Goal: Task Accomplishment & Management: Complete application form

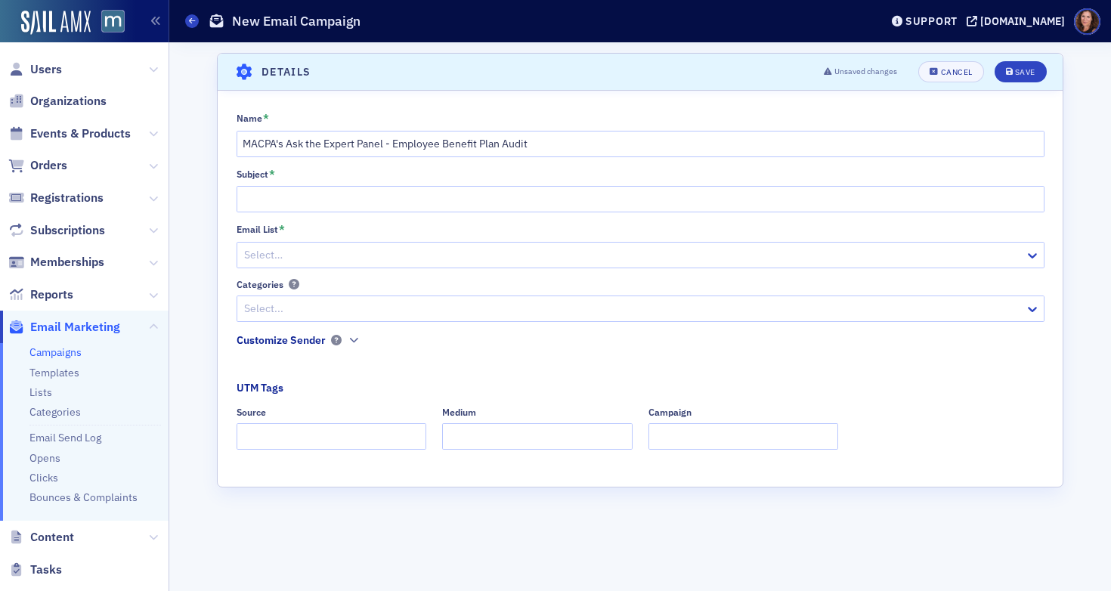
scroll to position [206, 0]
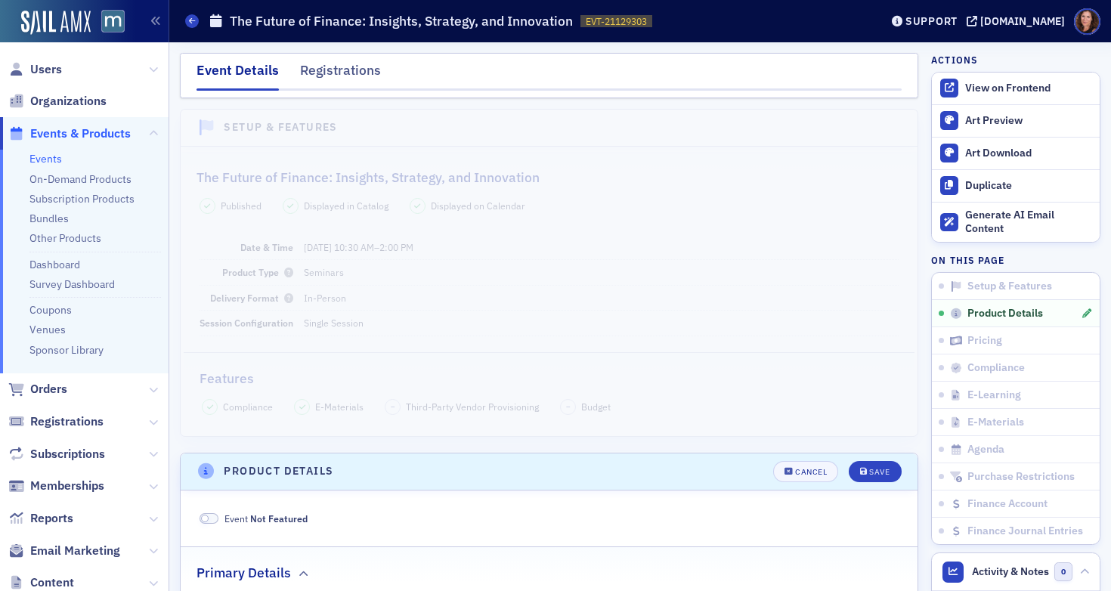
scroll to position [824, 0]
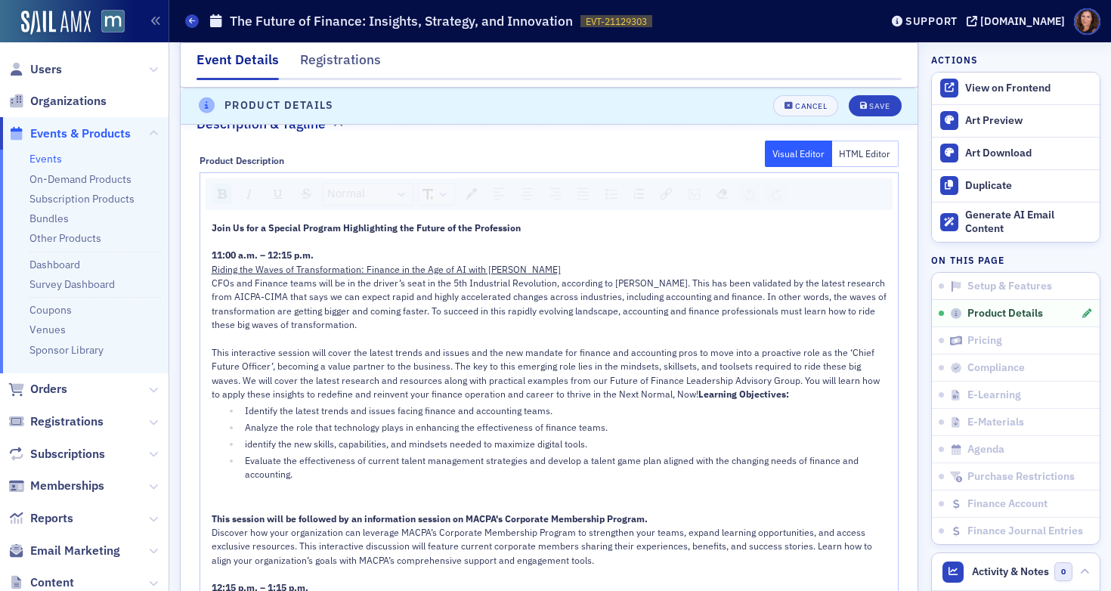
click at [451, 318] on div "CFOs and Finance teams will be in the driver’s seat in the 5th Industrial Revol…" at bounding box center [550, 304] width 676 height 56
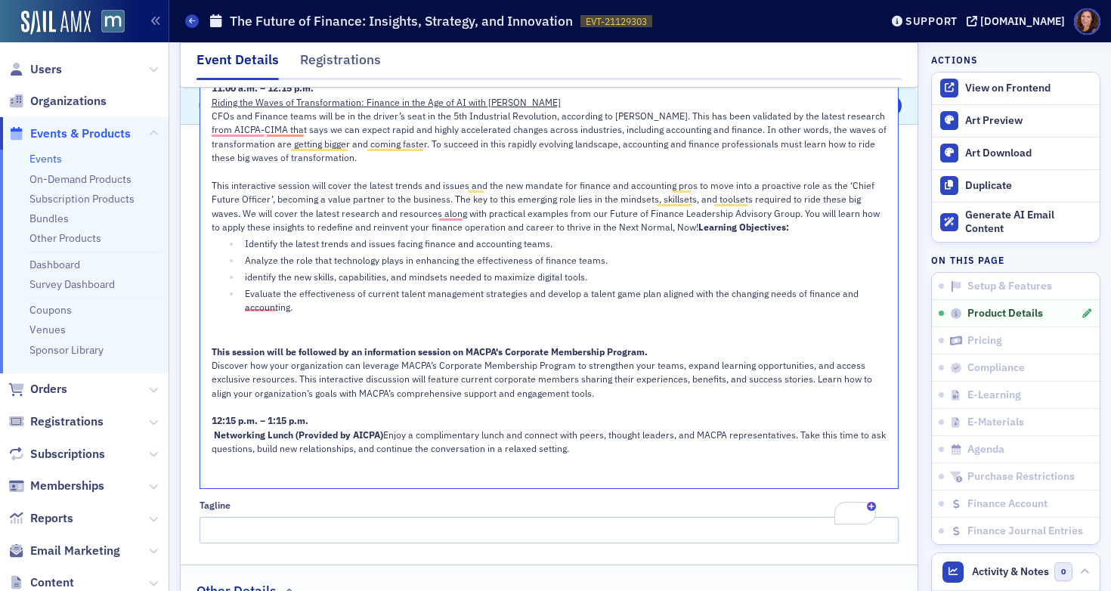
scroll to position [911, 0]
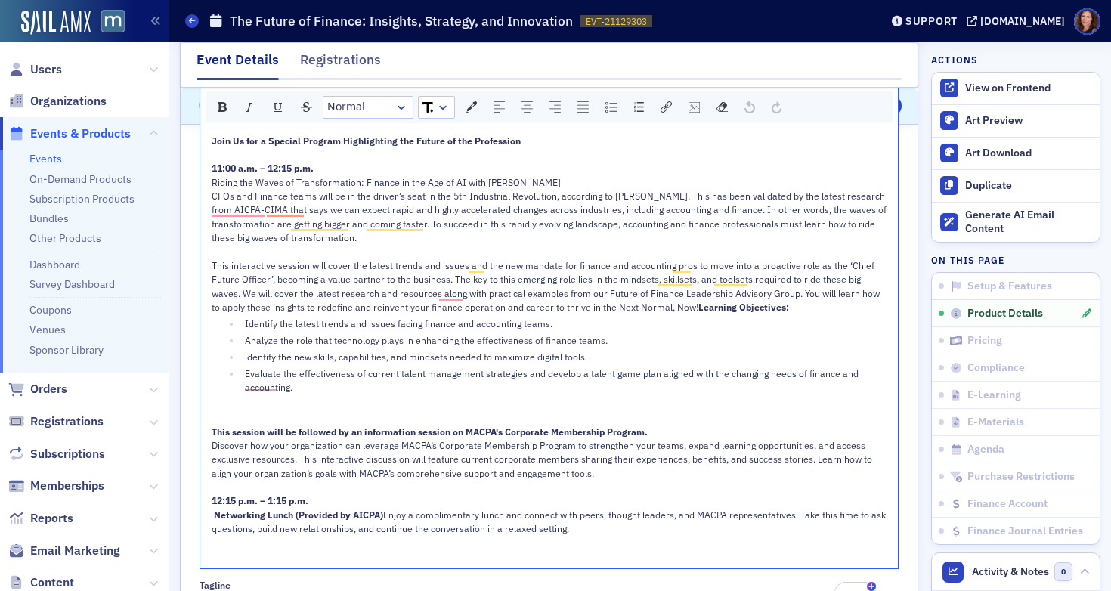
drag, startPoint x: 242, startPoint y: 189, endPoint x: 229, endPoint y: 182, distance: 14.5
click at [242, 190] on span "CFOs and Finance teams will be in the driver’s seat in the 5th Industrial Revol…" at bounding box center [550, 217] width 677 height 54
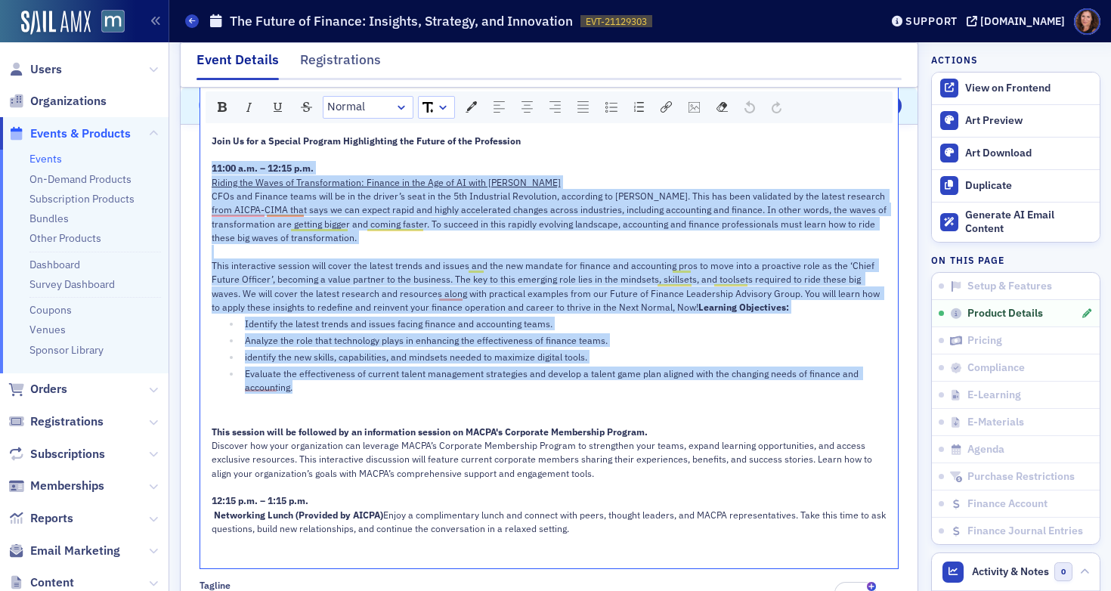
drag, startPoint x: 212, startPoint y: 168, endPoint x: 439, endPoint y: 432, distance: 348.8
click at [439, 432] on div "Join Us for a Special Program Highlighting the Future of the Profession 11:00 a…" at bounding box center [550, 349] width 676 height 430
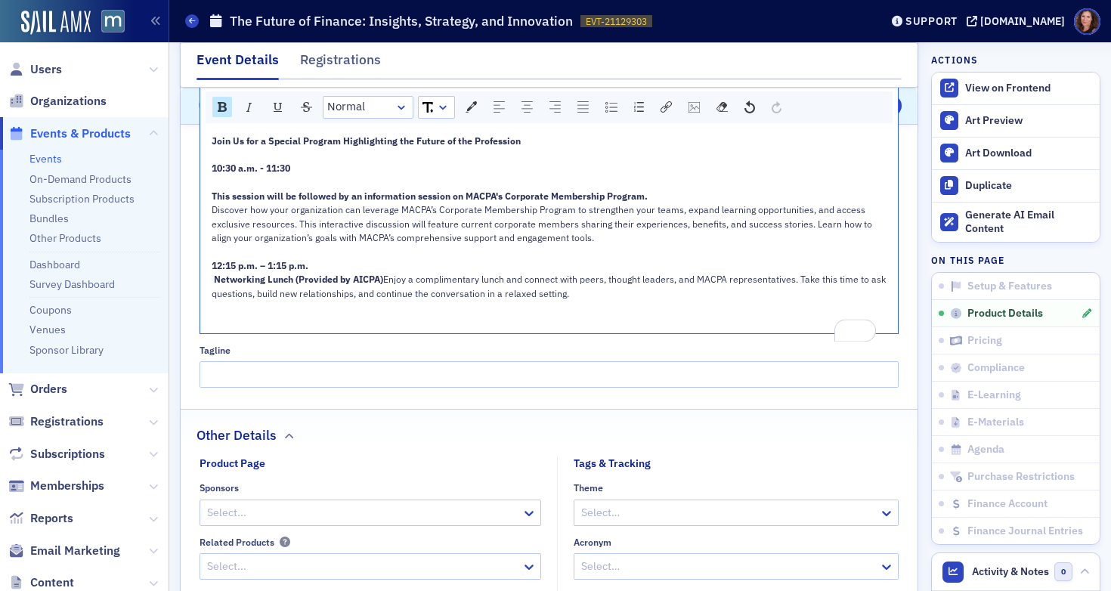
click at [337, 227] on span "Discover how your organization can leverage MACPA’s Corporate Membership Progra…" at bounding box center [543, 223] width 663 height 40
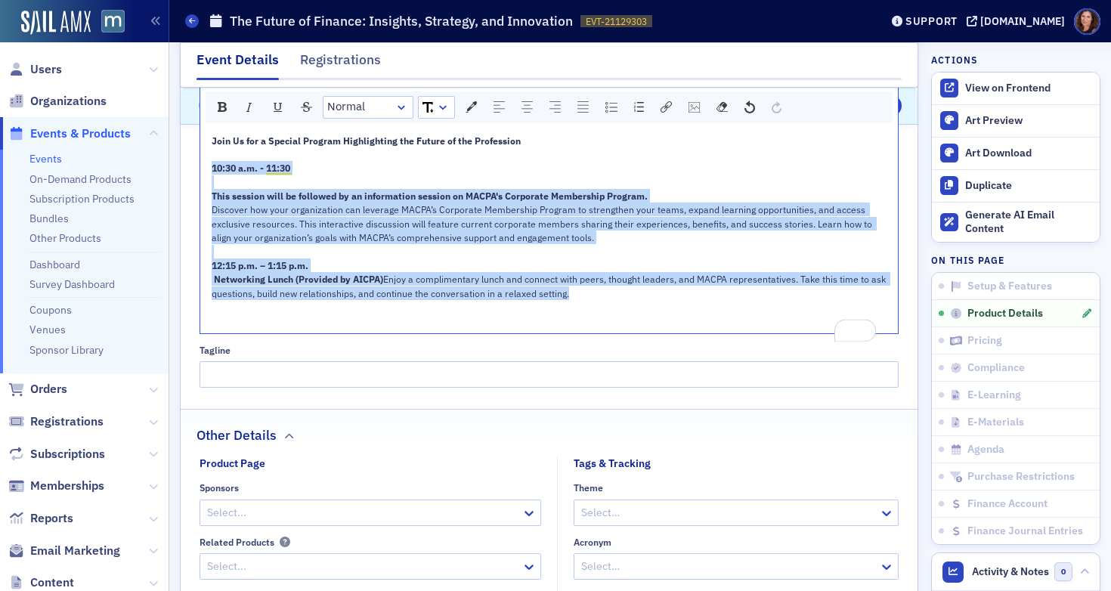
drag, startPoint x: 219, startPoint y: 175, endPoint x: 526, endPoint y: 319, distance: 338.7
click at [526, 319] on div "Join Us for a Special Program Highlighting the Future of the Profession 10:30 a…" at bounding box center [550, 231] width 676 height 194
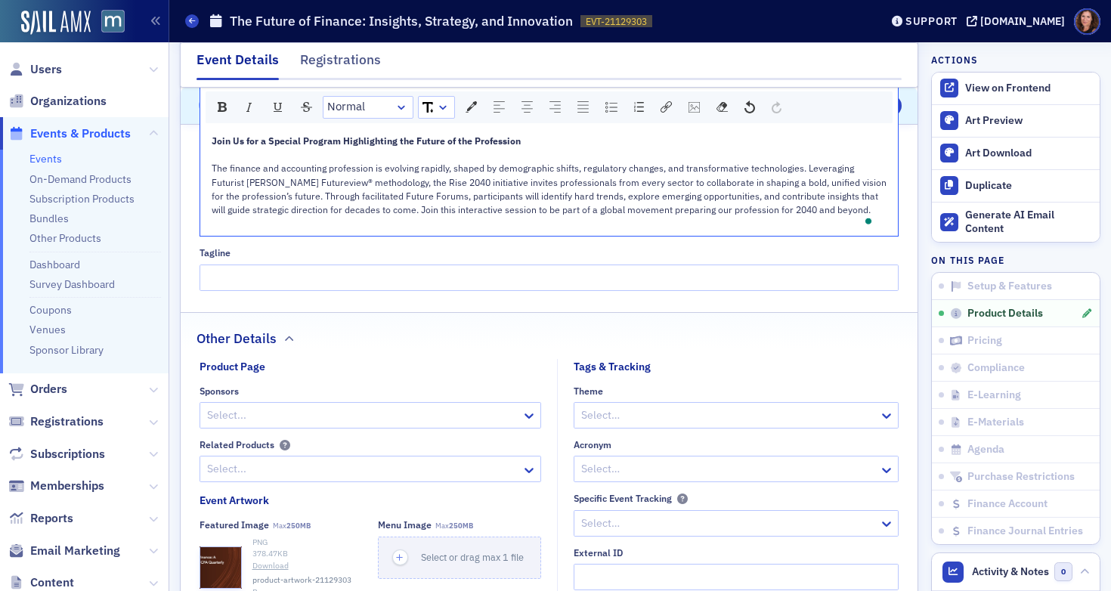
click at [212, 169] on span "The finance and accounting profession is evolving rapidly, shaped by demographi…" at bounding box center [550, 189] width 677 height 54
click at [540, 146] on div "Join Us for a Special Program Highlighting the Future of the Profession" at bounding box center [550, 141] width 676 height 14
click at [595, 143] on span "Join Us for a Special Program Highlighting the Future of the Profession with [P…" at bounding box center [427, 140] width 430 height 12
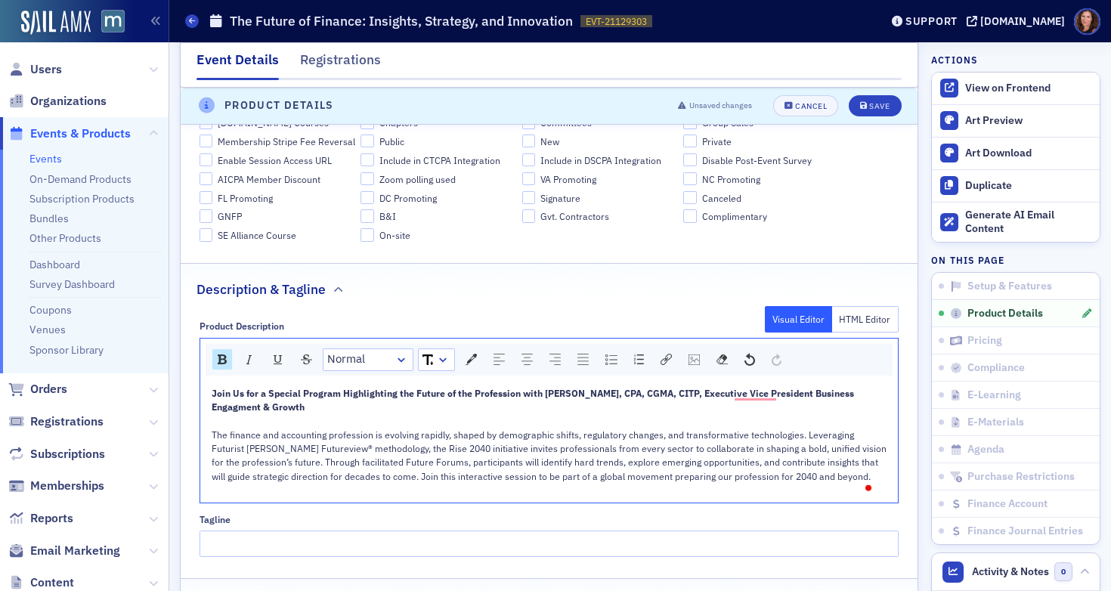
scroll to position [655, 0]
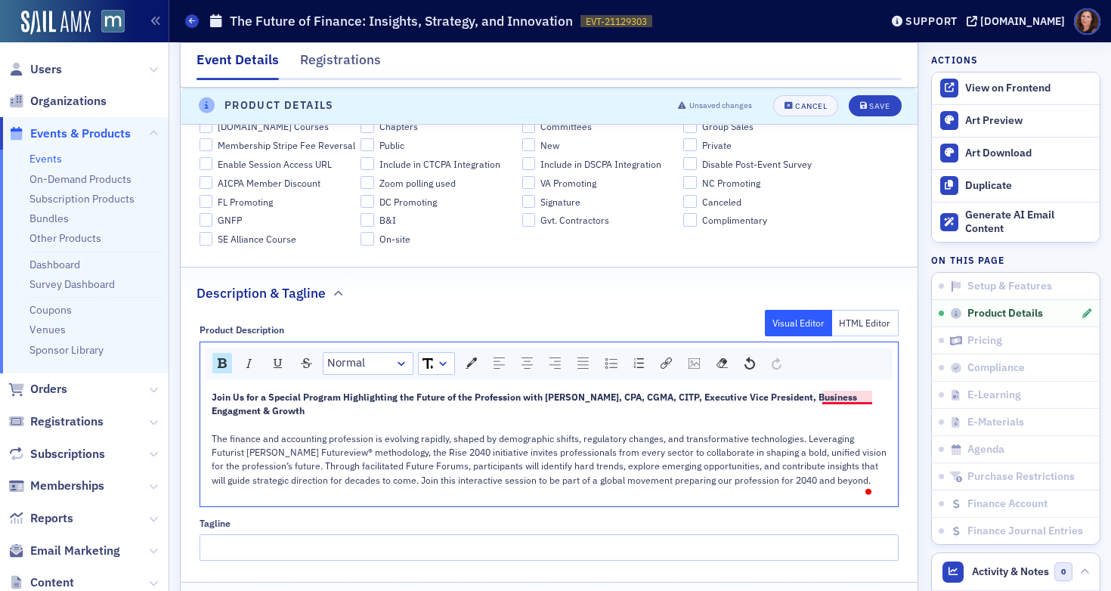
click at [849, 400] on span "Join Us for a Special Program Highlighting the Future of the Profession with [P…" at bounding box center [536, 404] width 648 height 26
click at [357, 413] on div "Join Us for a Special Program Highlighting the Future of the Profession with [P…" at bounding box center [550, 404] width 676 height 28
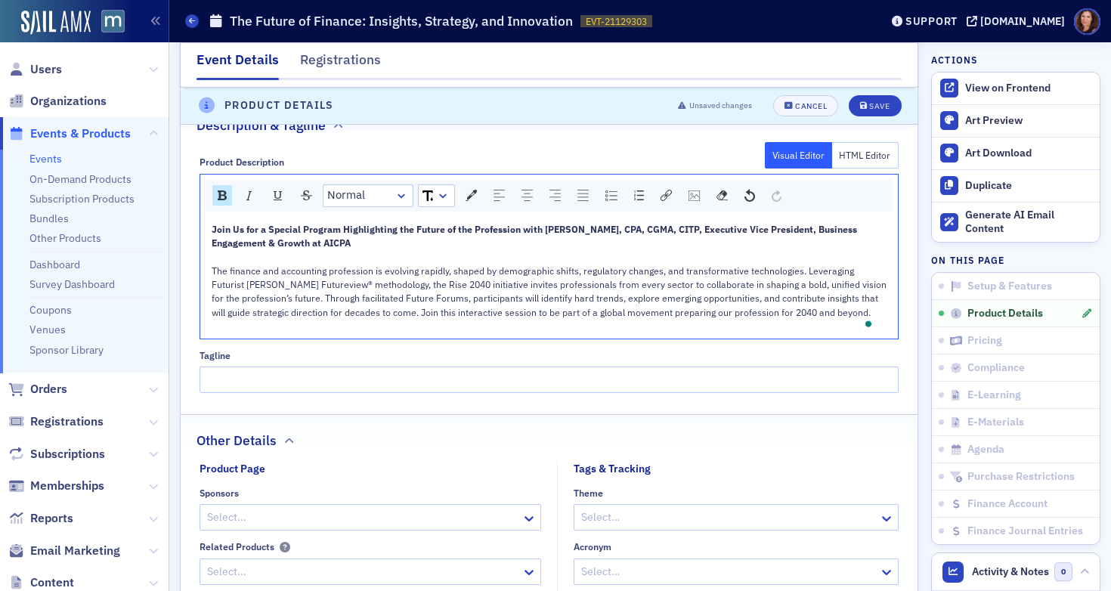
scroll to position [824, 0]
click at [858, 316] on div "The finance and accounting profession is evolving rapidly, shaped by demographi…" at bounding box center [550, 291] width 676 height 56
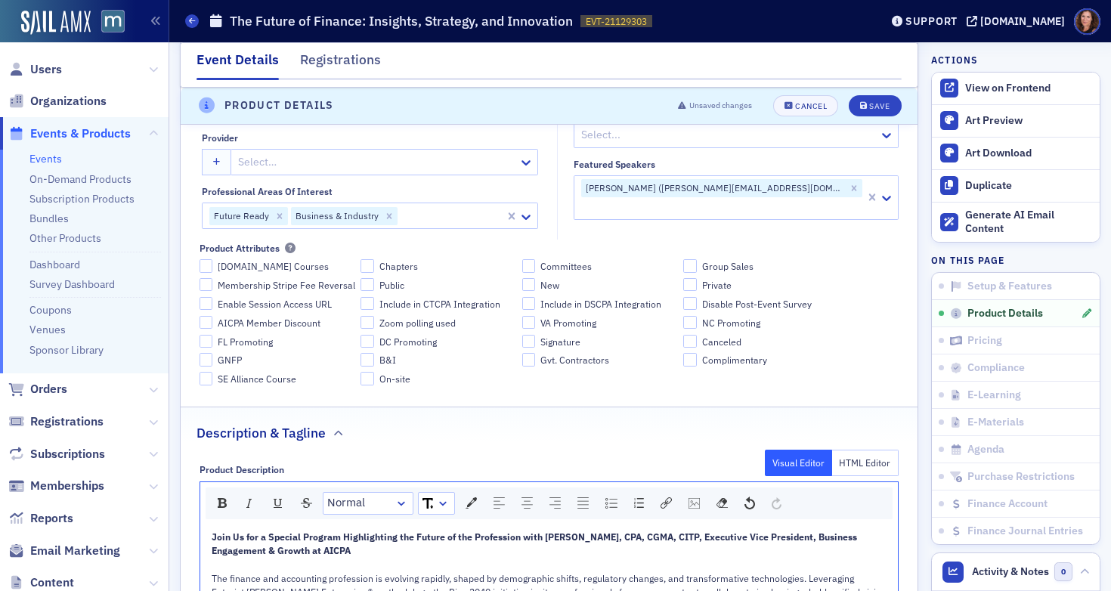
scroll to position [518, 0]
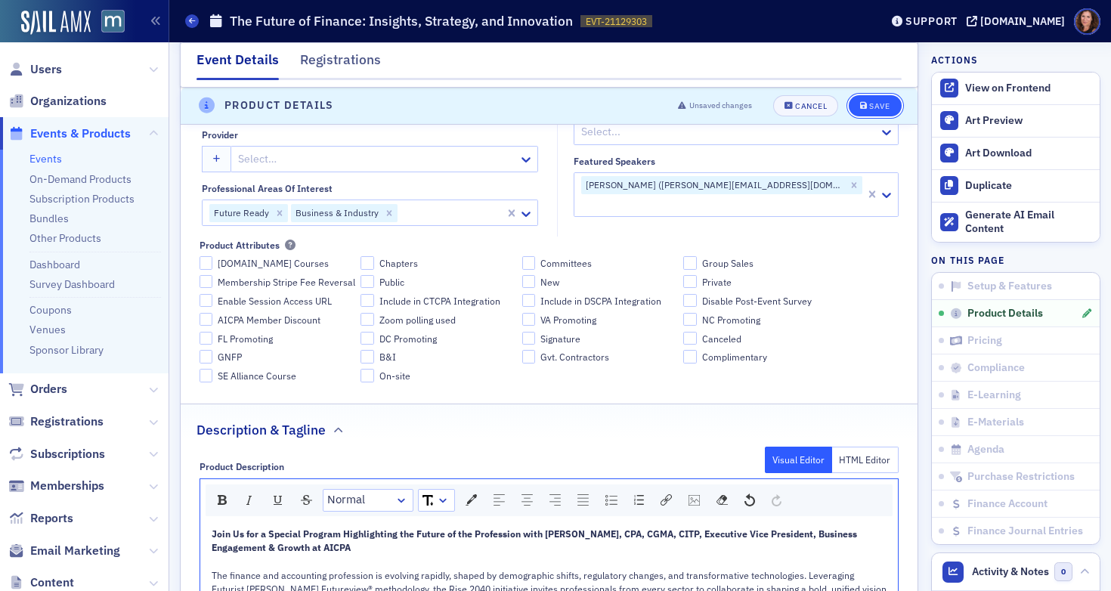
click at [849, 113] on button "Save" at bounding box center [875, 105] width 52 height 21
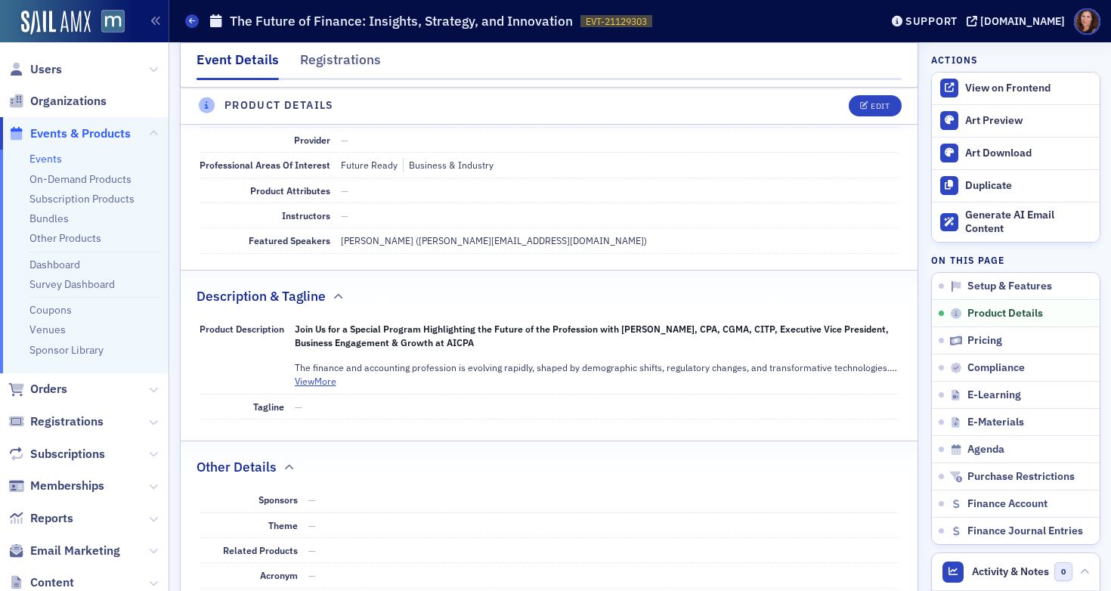
scroll to position [531, 0]
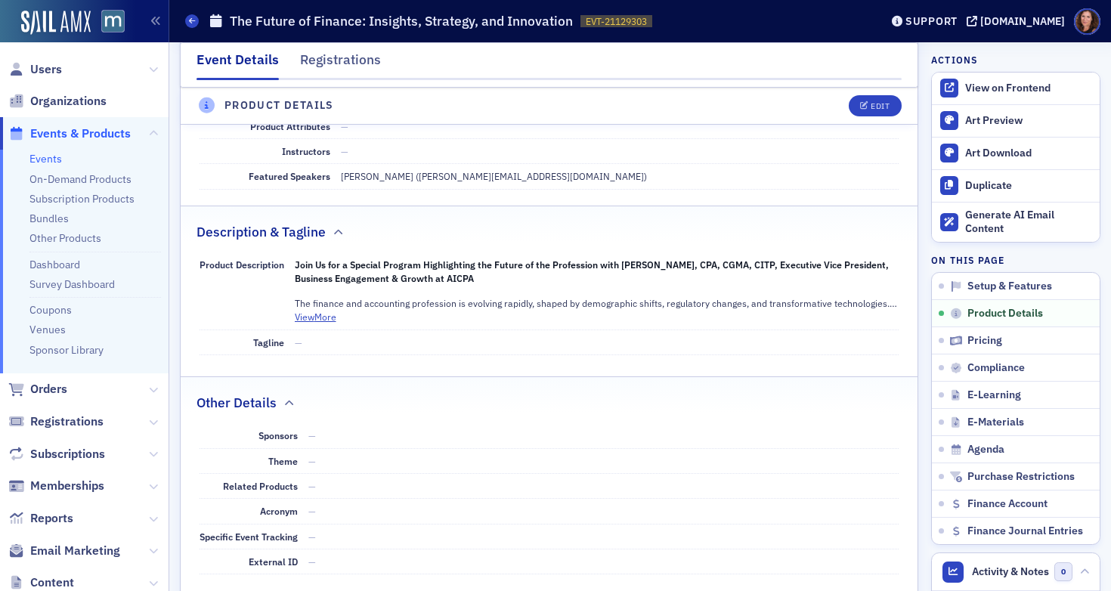
click at [868, 116] on header "Product Details Edit" at bounding box center [549, 106] width 737 height 37
click at [870, 109] on div "Edit" at bounding box center [879, 106] width 19 height 8
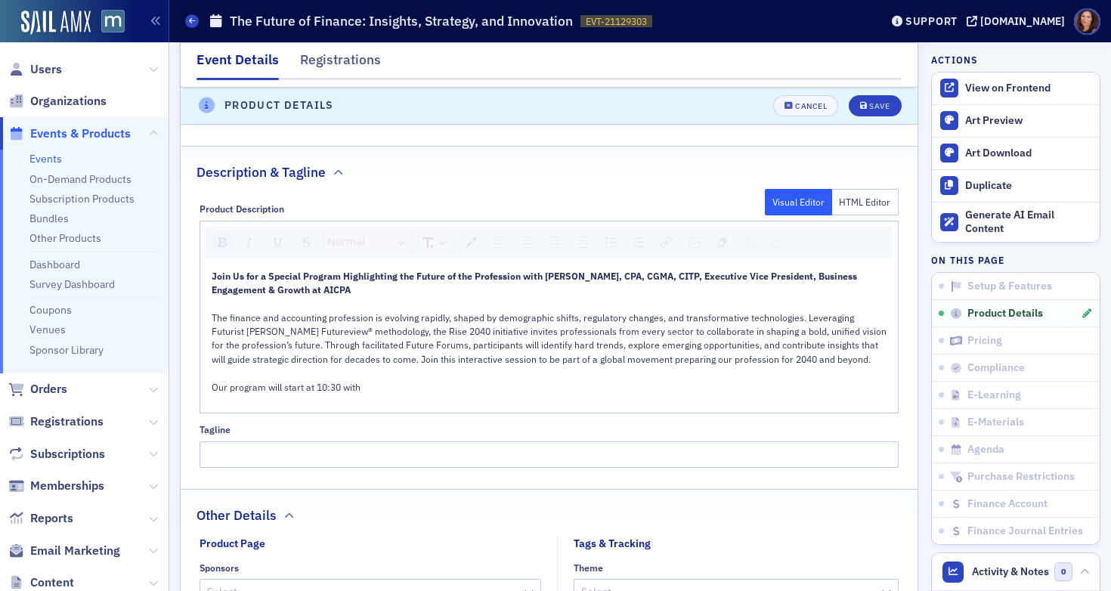
scroll to position [777, 0]
click at [399, 393] on div "rdw-editor" at bounding box center [550, 400] width 676 height 14
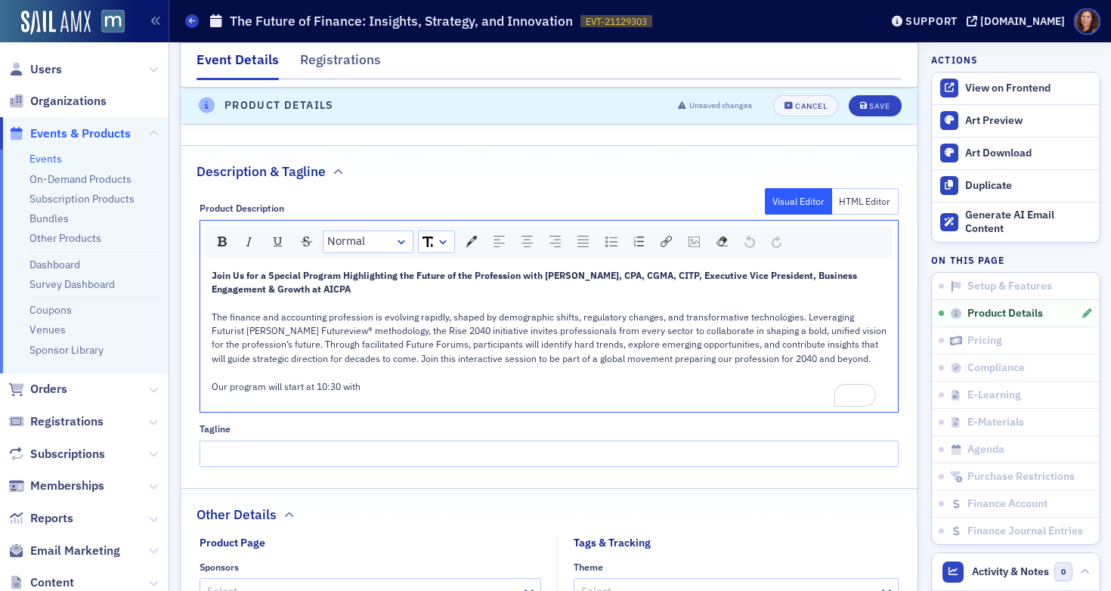
click at [397, 391] on div "Our program will start at 10:30 with" at bounding box center [550, 386] width 676 height 14
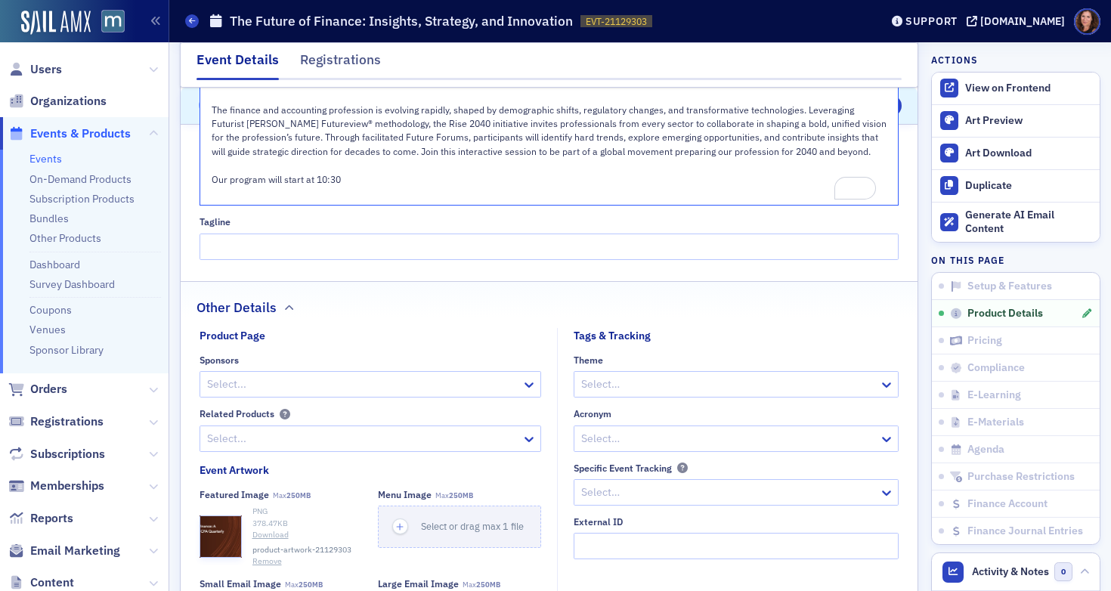
scroll to position [1029, 0]
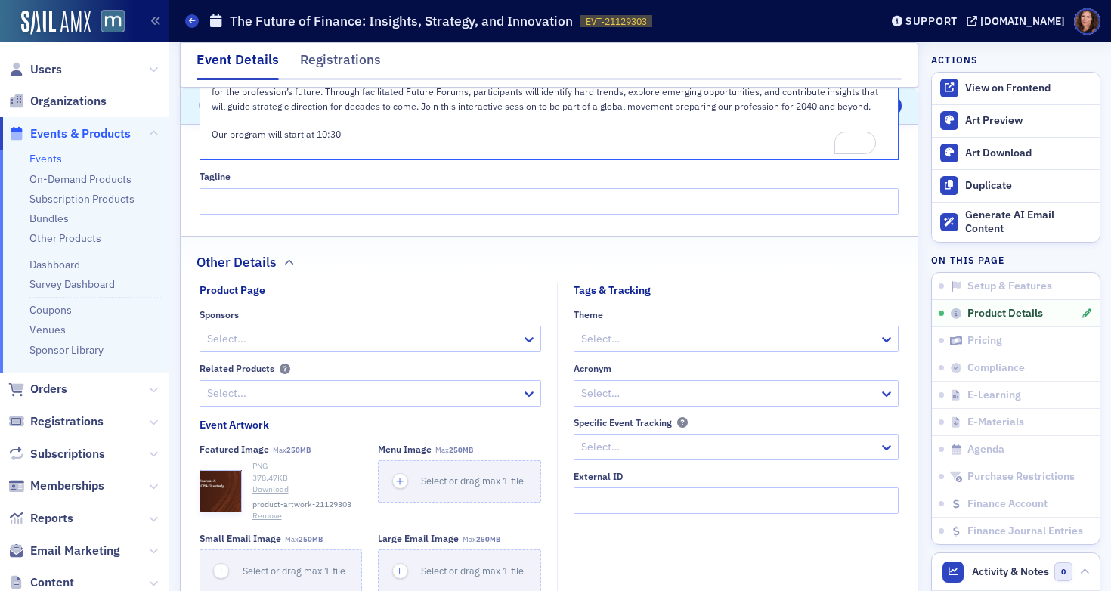
click at [370, 129] on div "Our program will start at 10:30" at bounding box center [550, 134] width 676 height 14
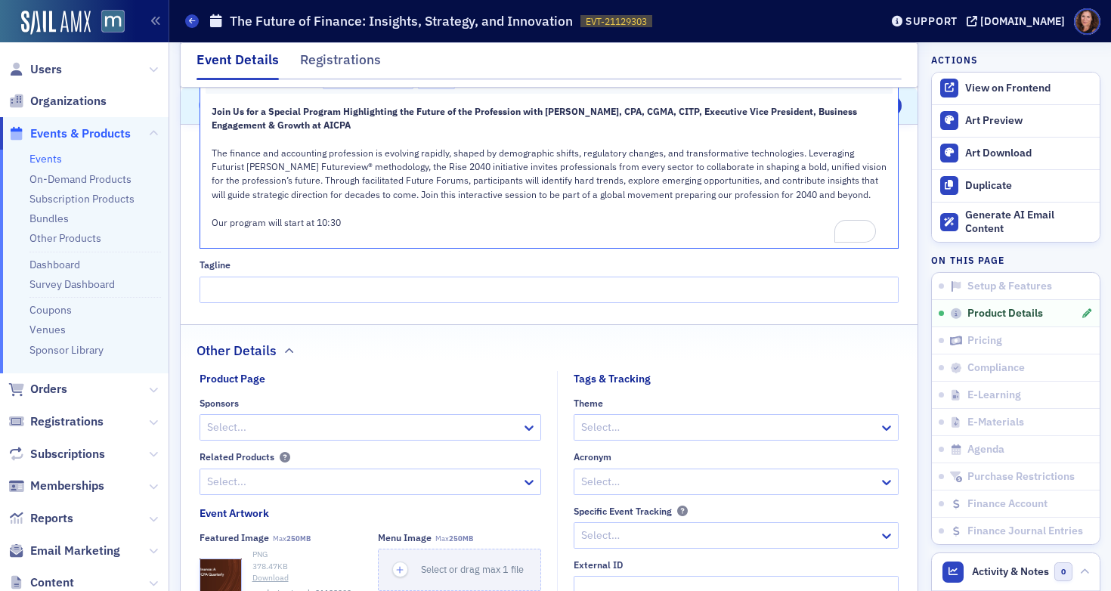
scroll to position [940, 0]
click at [468, 155] on span "The finance and accounting profession is evolving rapidly, shaped by demographi…" at bounding box center [550, 174] width 677 height 54
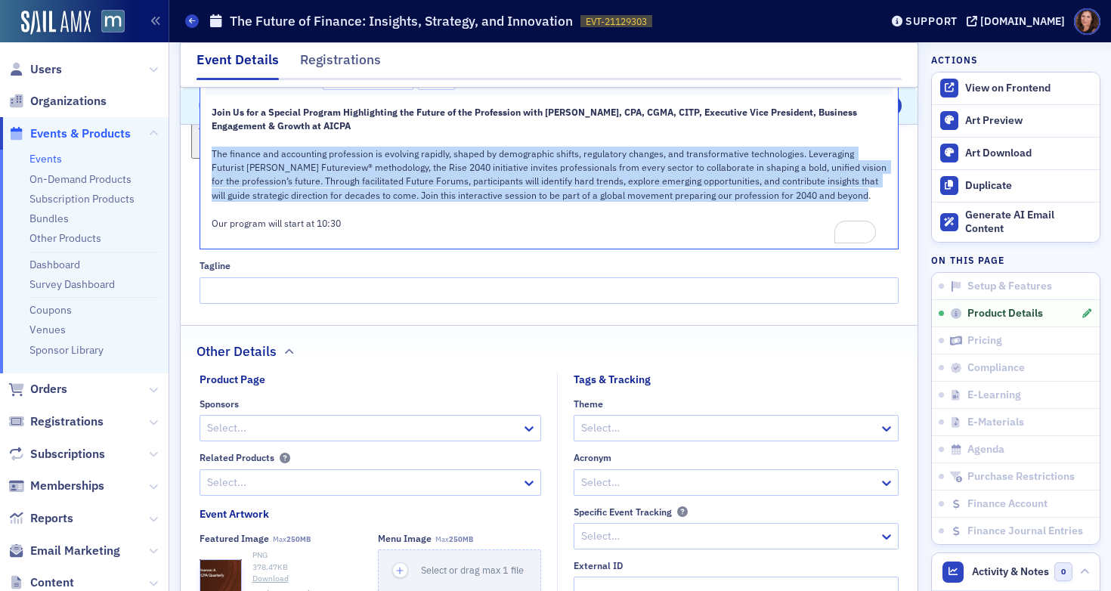
drag, startPoint x: 211, startPoint y: 156, endPoint x: 861, endPoint y: 194, distance: 650.9
click at [861, 194] on div "The finance and accounting profession is evolving rapidly, shaped by demographi…" at bounding box center [550, 175] width 676 height 56
copy span "The finance and accounting profession is evolving rapidly, shaped by demographi…"
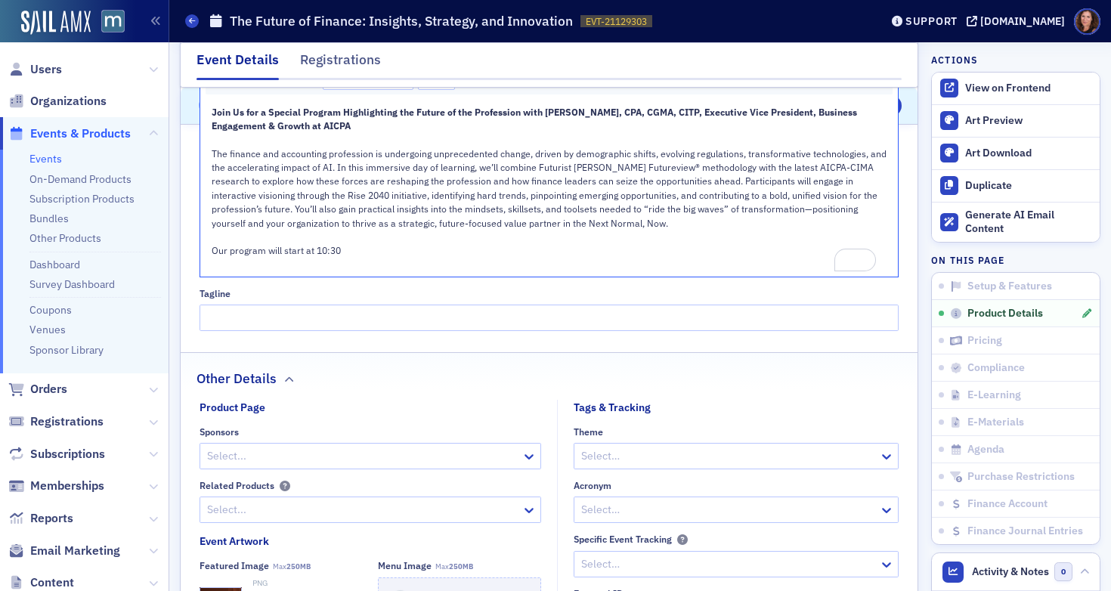
click at [379, 253] on div "Our program will start at 10:30" at bounding box center [550, 250] width 676 height 14
click at [373, 202] on span "The finance and accounting profession is undergoing unprecedented change, drive…" at bounding box center [550, 188] width 677 height 82
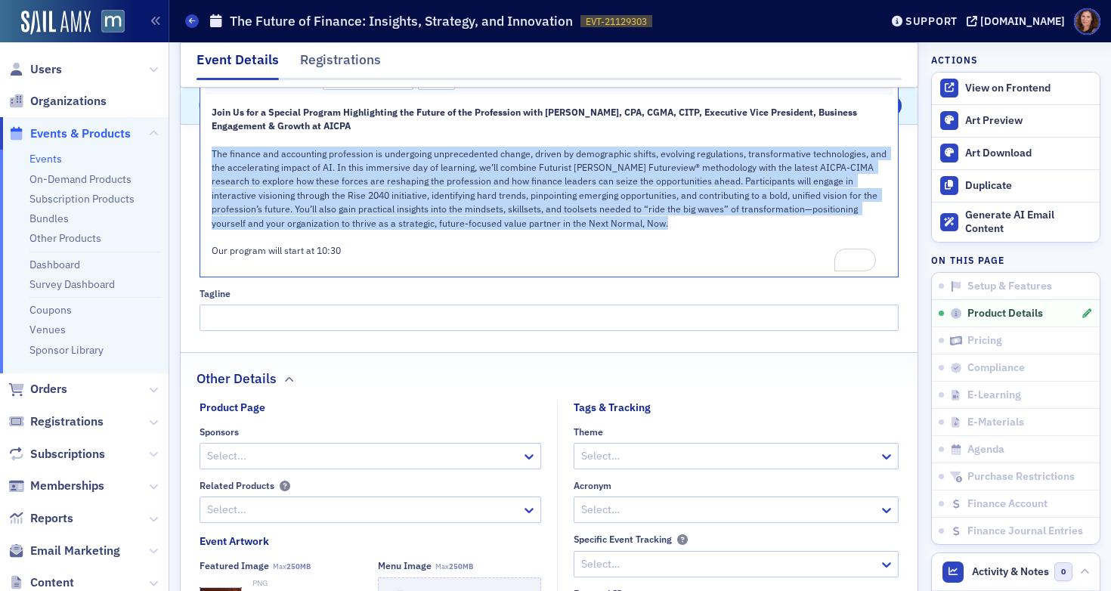
click at [373, 202] on span "The finance and accounting profession is undergoing unprecedented change, drive…" at bounding box center [550, 188] width 677 height 82
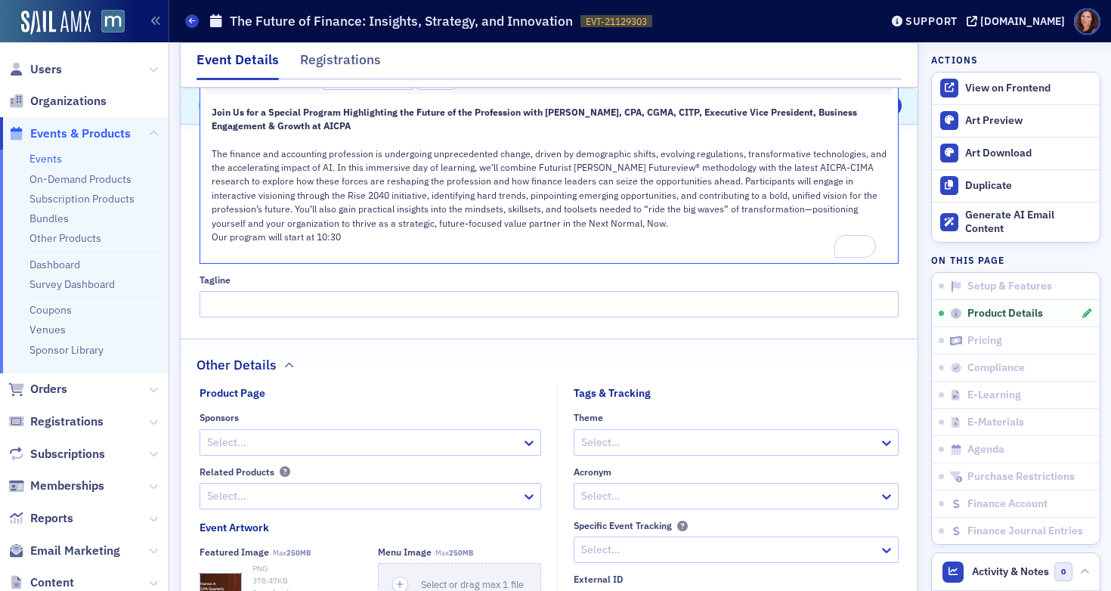
click at [685, 221] on div "The finance and accounting profession is undergoing unprecedented change, drive…" at bounding box center [550, 188] width 676 height 83
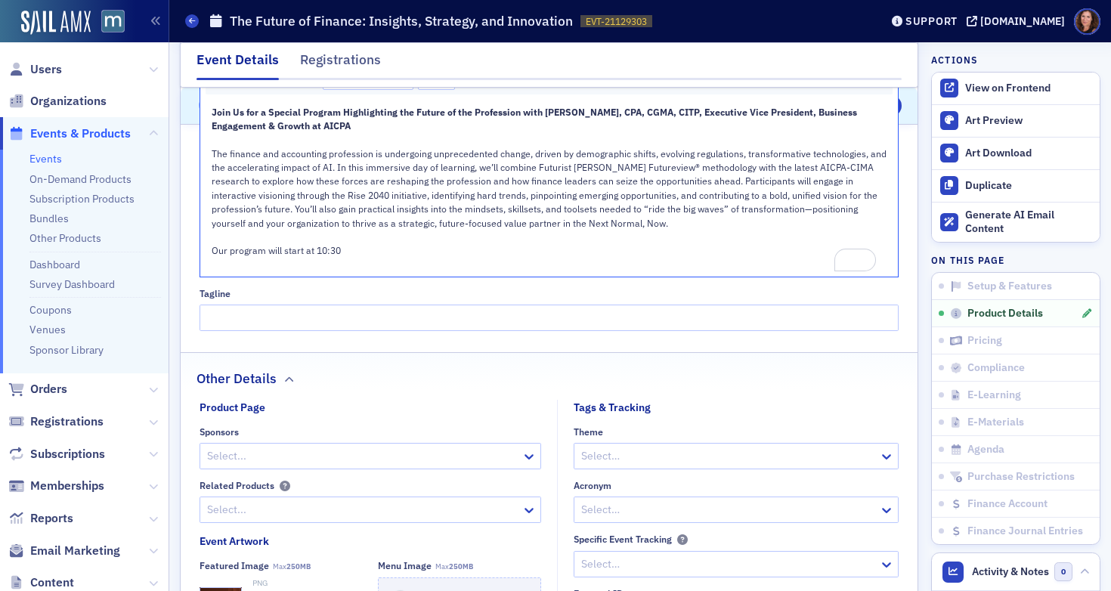
click at [380, 252] on div "Our program will start at 10:30" at bounding box center [550, 250] width 676 height 14
click at [476, 258] on div "To enrich screen reader interactions, please activate Accessibility in Grammarl…" at bounding box center [550, 265] width 676 height 14
click at [473, 255] on div "Our program will start at 10:30 a.m., where we will" at bounding box center [550, 250] width 676 height 14
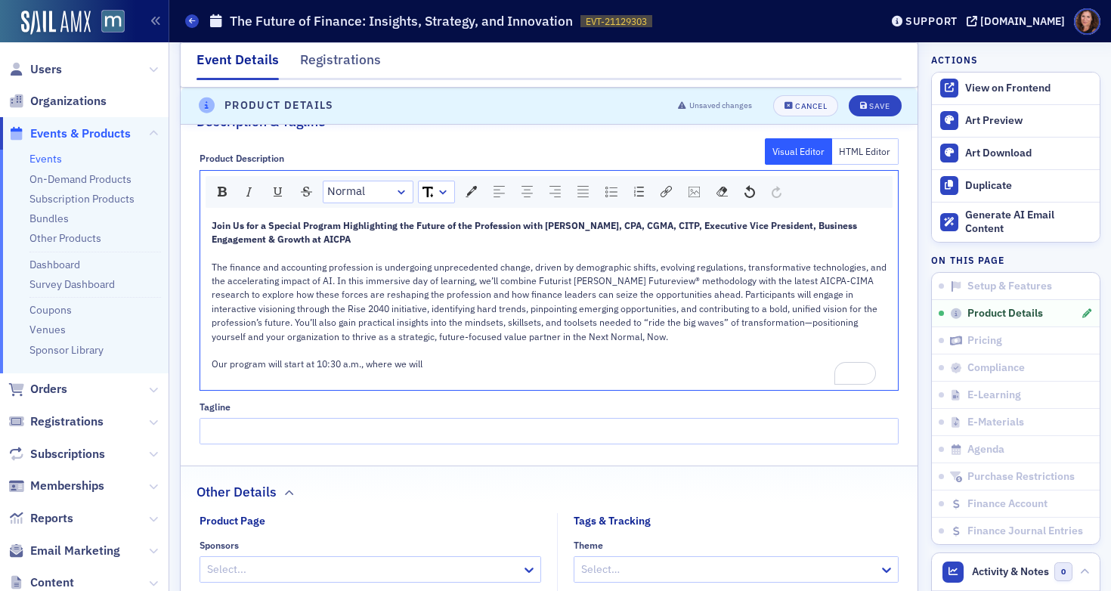
scroll to position [833, 0]
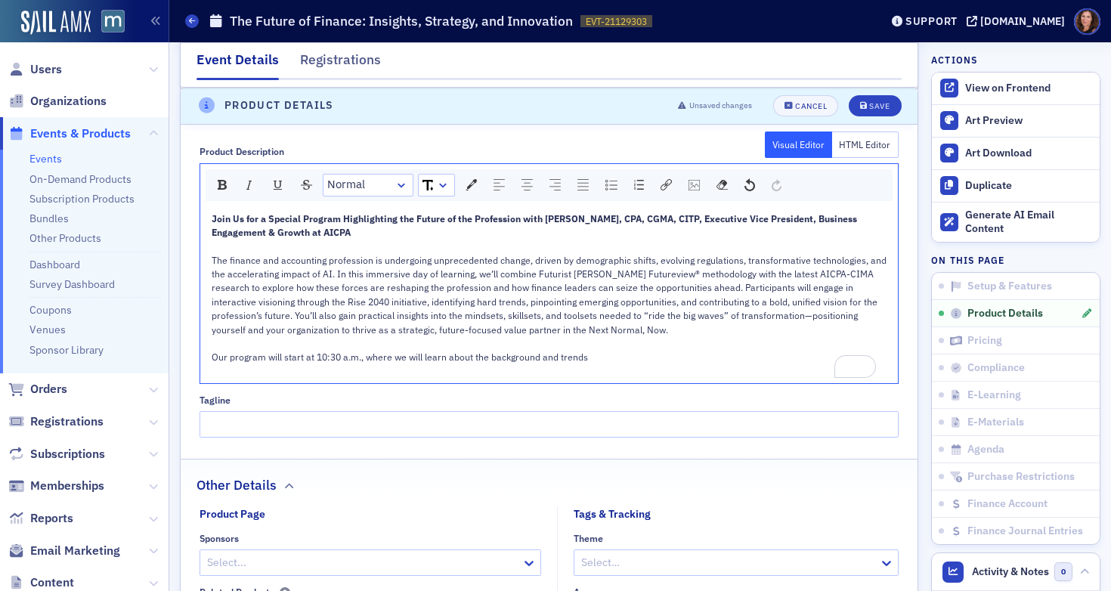
click at [434, 357] on span "Our program will start at 10:30 a.m., where we will learn about the background …" at bounding box center [400, 357] width 376 height 12
click at [476, 359] on span "Our program will start at 10:30 a.m., where we will learn about the background …" at bounding box center [400, 357] width 376 height 12
click at [471, 359] on span "Our program will start at 10:30 a.m., where we will learn about the background …" at bounding box center [400, 357] width 376 height 12
drag, startPoint x: 366, startPoint y: 359, endPoint x: 614, endPoint y: 357, distance: 248.6
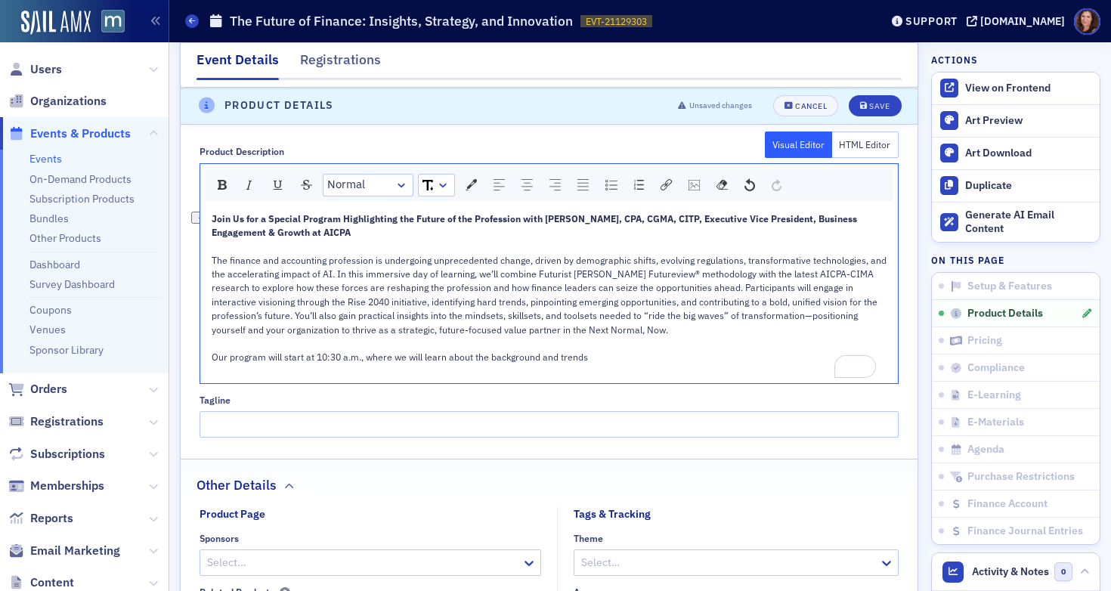
click at [614, 357] on div "Our program will start at 10:30 a.m., where we will learn about the background …" at bounding box center [550, 357] width 676 height 14
drag, startPoint x: 614, startPoint y: 357, endPoint x: 212, endPoint y: 360, distance: 402.0
click at [212, 360] on div "Our program will start at 10:30 a.m., where we will learn about the background …" at bounding box center [550, 357] width 676 height 14
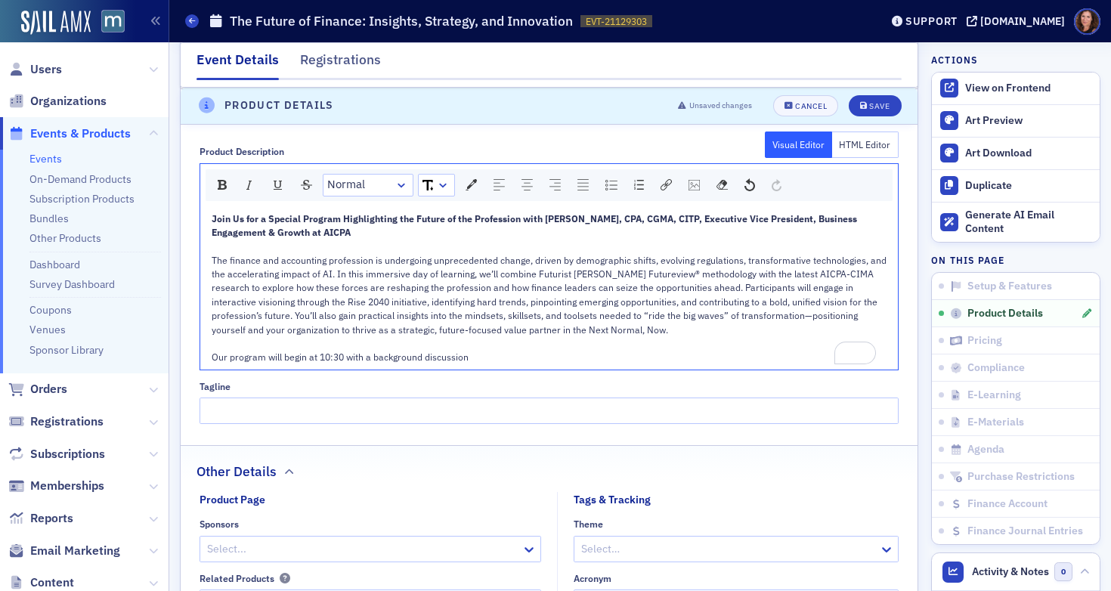
click at [434, 271] on span "The finance and accounting profession is undergoing unprecedented change, drive…" at bounding box center [550, 295] width 677 height 82
click at [461, 283] on span "The finance and accounting profession is undergoing unprecedented change, drive…" at bounding box center [550, 295] width 677 height 82
click at [430, 276] on span "The finance and accounting profession is undergoing unprecedented change, drive…" at bounding box center [550, 295] width 677 height 82
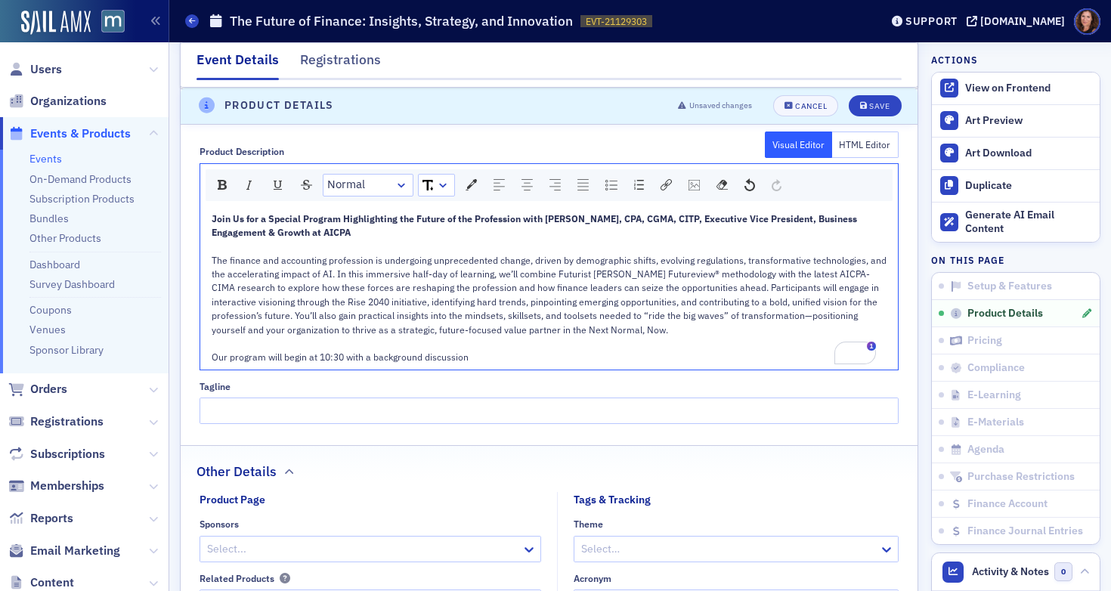
click at [519, 354] on div "Our program will begin at 10:30 with a background discussion" at bounding box center [550, 357] width 676 height 14
drag, startPoint x: 476, startPoint y: 358, endPoint x: 347, endPoint y: 359, distance: 129.2
click at [347, 359] on div "Our program will begin at 10:30 with a background discussion" at bounding box center [550, 357] width 676 height 14
click at [489, 356] on div "Our program will begin at 10:30 with a background discussion" at bounding box center [550, 357] width 676 height 14
drag, startPoint x: 489, startPoint y: 356, endPoint x: 190, endPoint y: 358, distance: 298.5
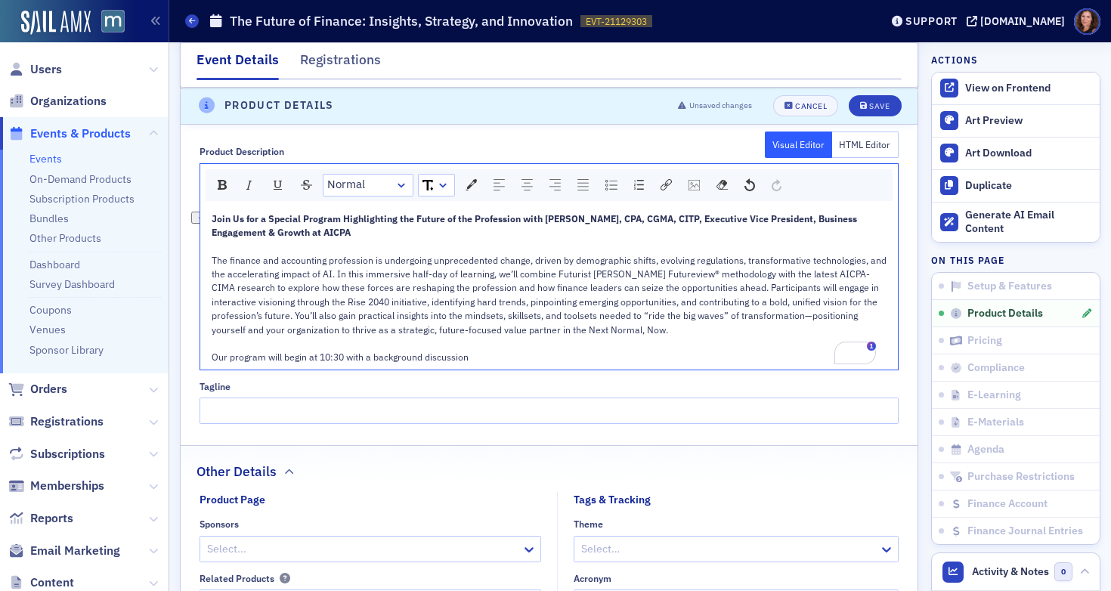
click at [190, 358] on div "Product Description Visual Editor HTML Editor Normal Join Us for a Special Prog…" at bounding box center [549, 279] width 737 height 289
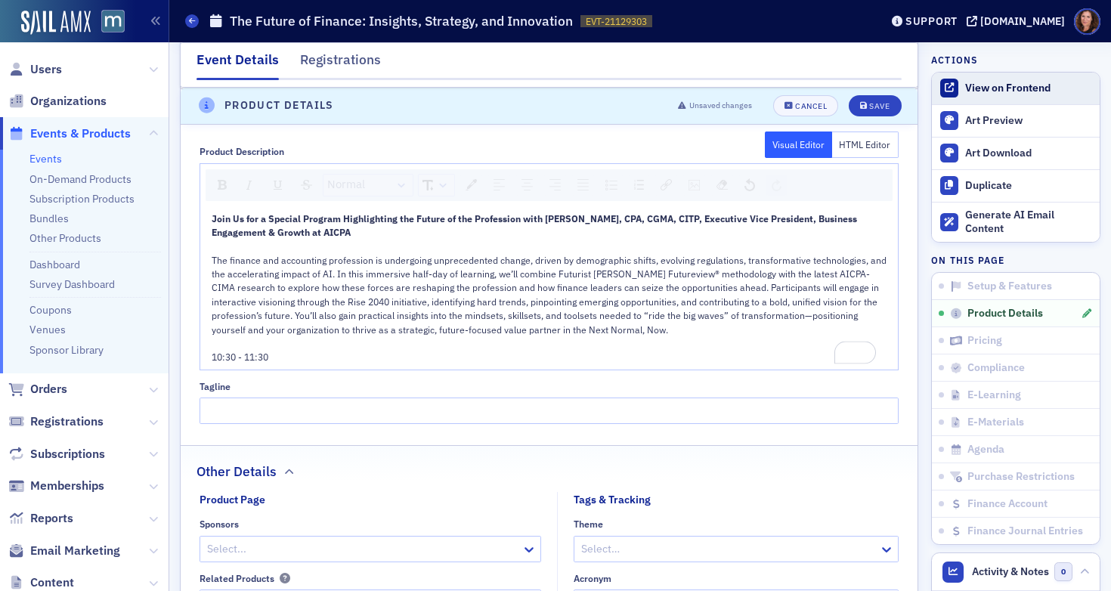
click at [1011, 91] on div "View on Frontend" at bounding box center [1028, 89] width 127 height 14
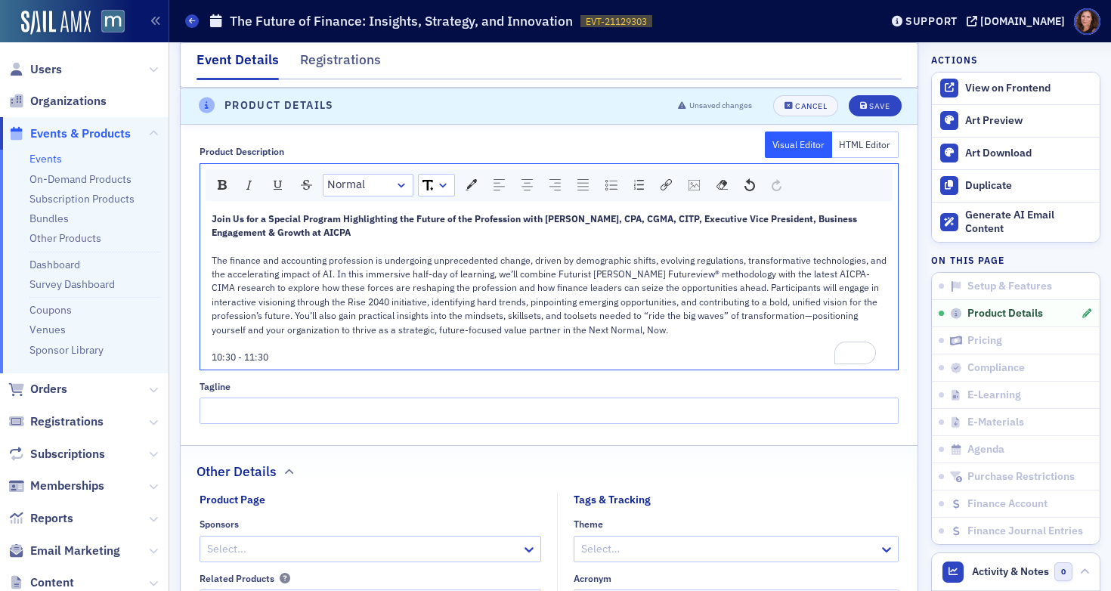
click at [339, 354] on div "10:30 - 11:30" at bounding box center [550, 357] width 676 height 14
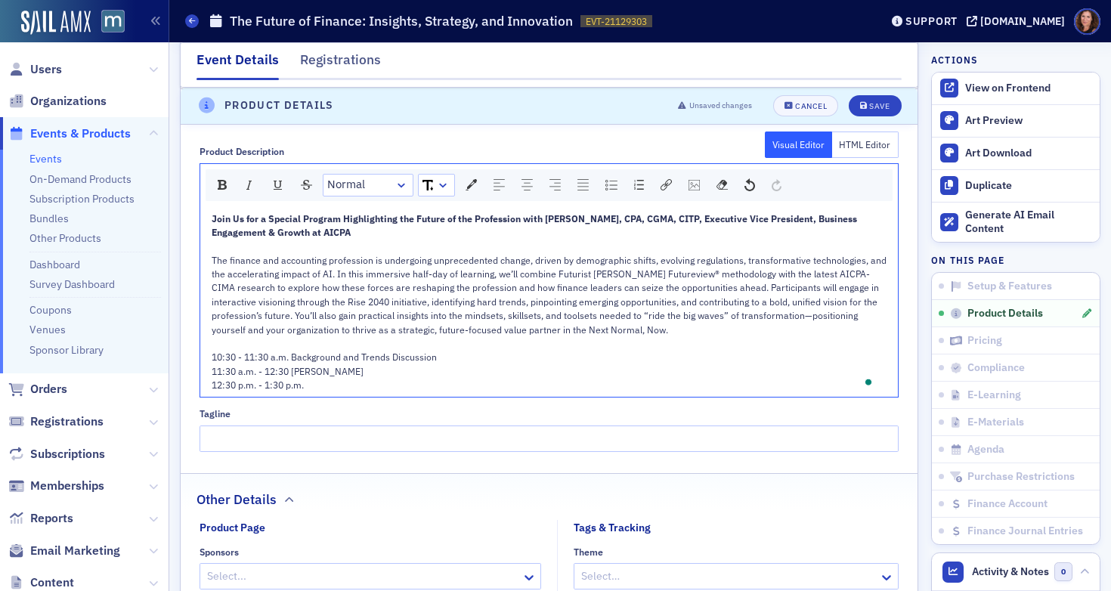
scroll to position [795, 0]
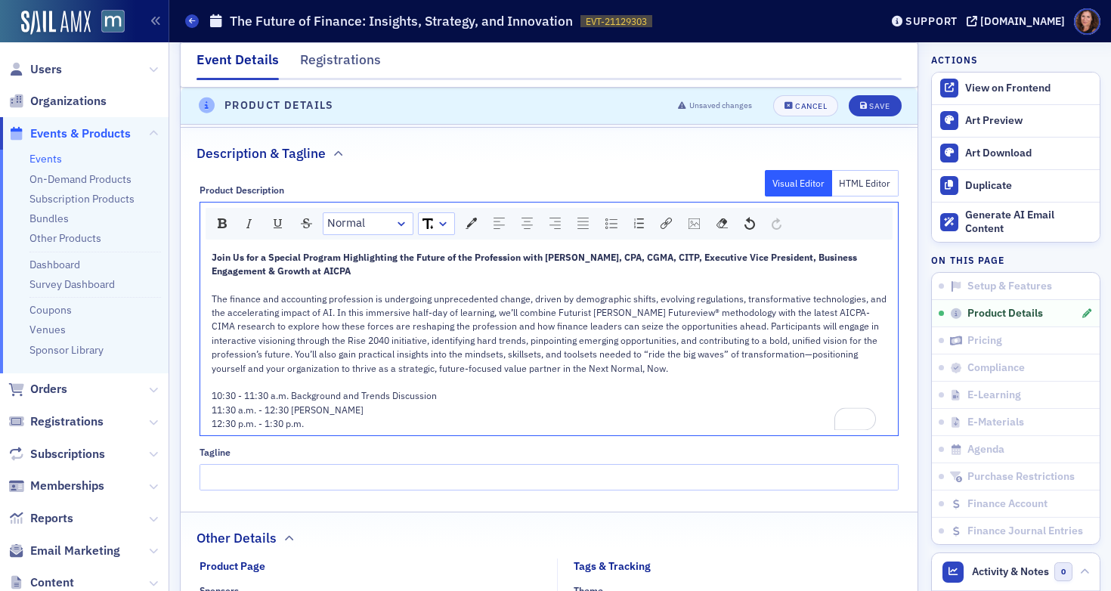
click at [285, 413] on span "11:30 a.m. - 12:30 [PERSON_NAME]" at bounding box center [288, 409] width 152 height 12
click at [284, 413] on span "11:30 a.m. - 12:30 [PERSON_NAME]" at bounding box center [288, 409] width 152 height 12
click at [228, 425] on span "12:30 p.m. - 1:30 p.m." at bounding box center [258, 423] width 92 height 12
click at [237, 398] on span "10:30 - 11:30 a.m. Background and Trends Discussion" at bounding box center [324, 395] width 225 height 12
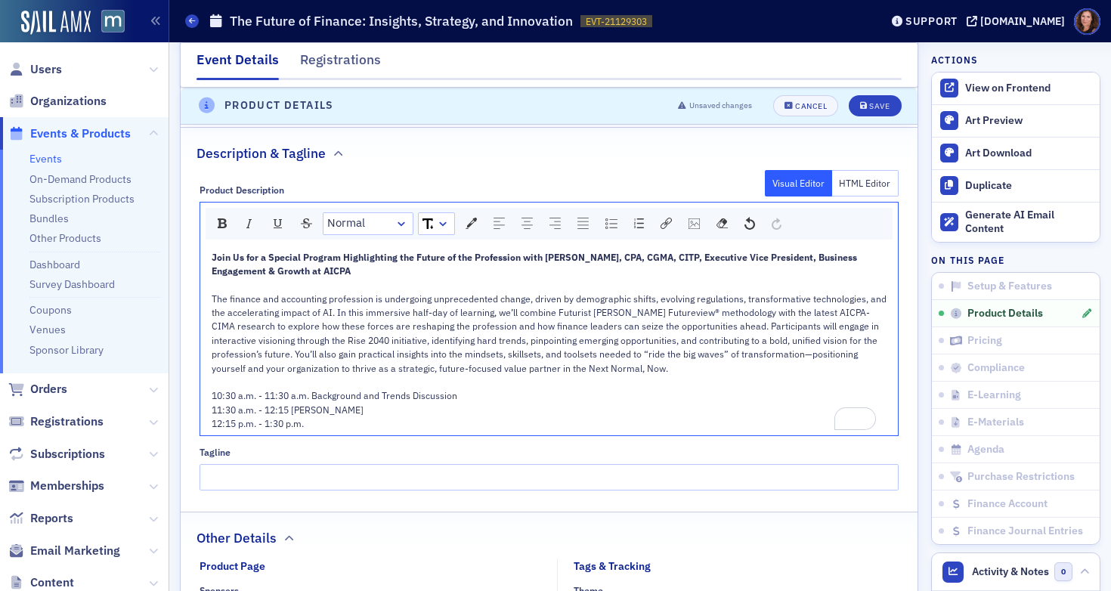
click at [347, 426] on div "12:15 p.m. - 1:30 p.m." at bounding box center [550, 423] width 676 height 14
click at [352, 412] on div "11:30 a.m. - 12:15 [PERSON_NAME]" at bounding box center [550, 410] width 676 height 14
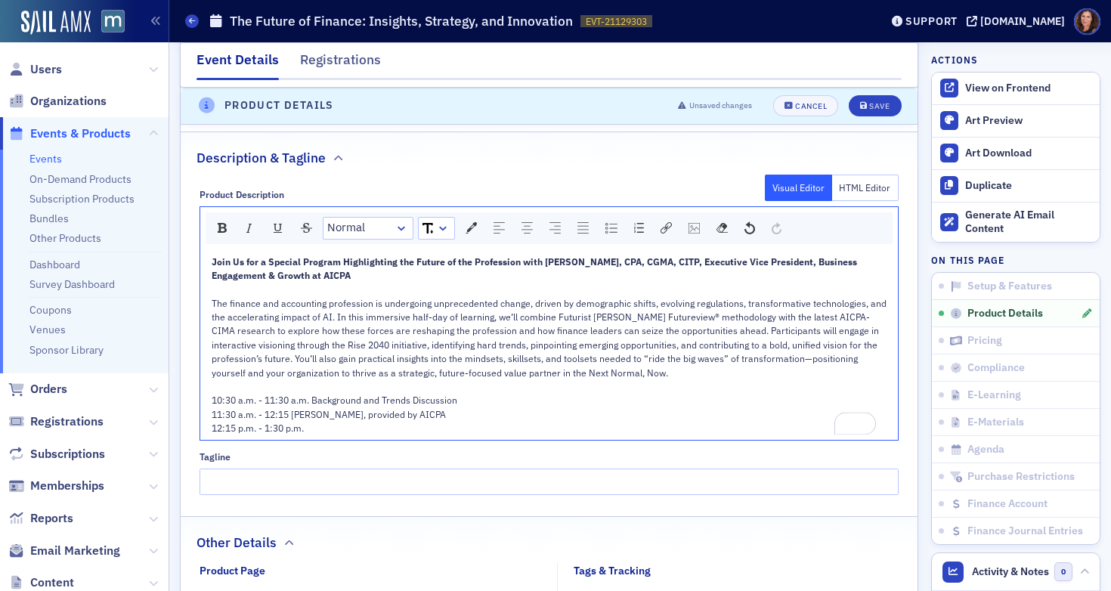
click at [332, 428] on div "12:15 p.m. - 1:30 p.m." at bounding box center [550, 428] width 676 height 14
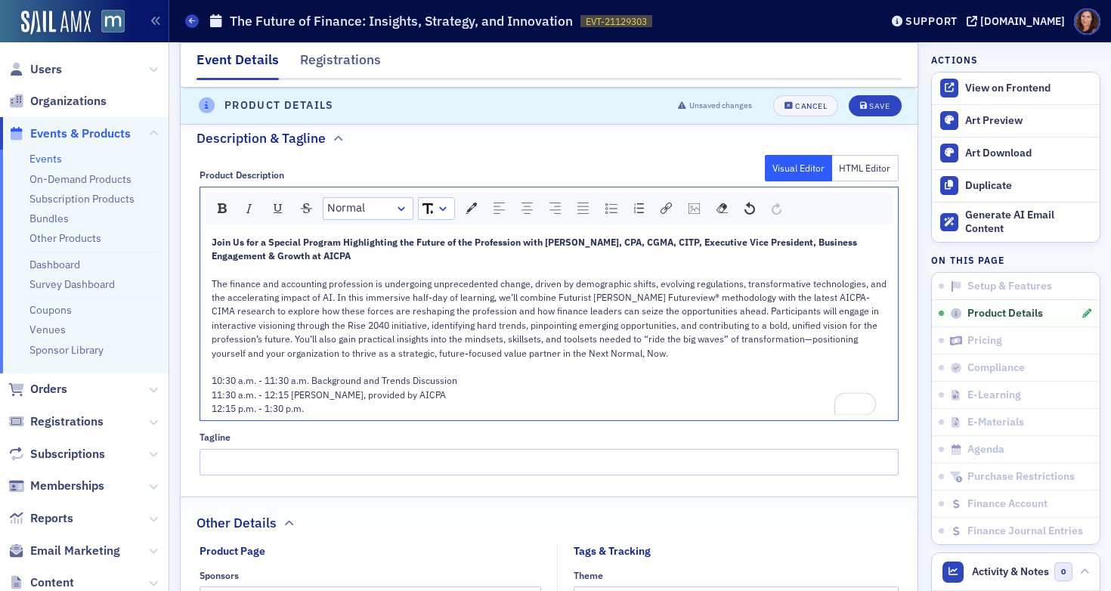
scroll to position [819, 0]
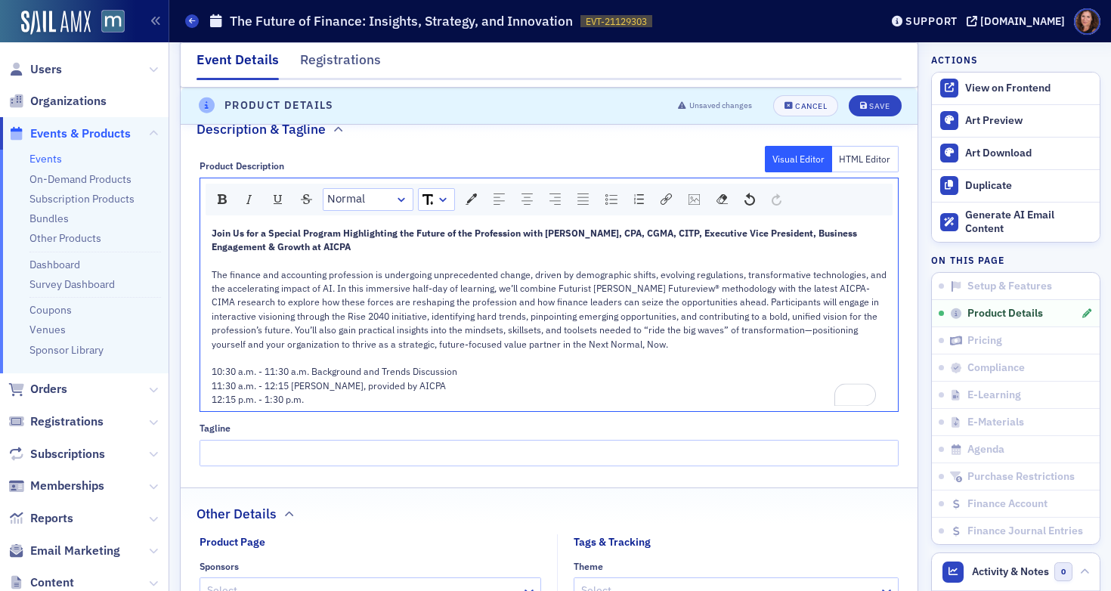
click at [313, 369] on span "10:30 a.m. - 11:30 a.m. Background and Trends Discussion" at bounding box center [335, 371] width 246 height 12
click at [312, 388] on span "11:30 a.m. - 12:15 [PERSON_NAME], provided by AICPA" at bounding box center [329, 385] width 234 height 12
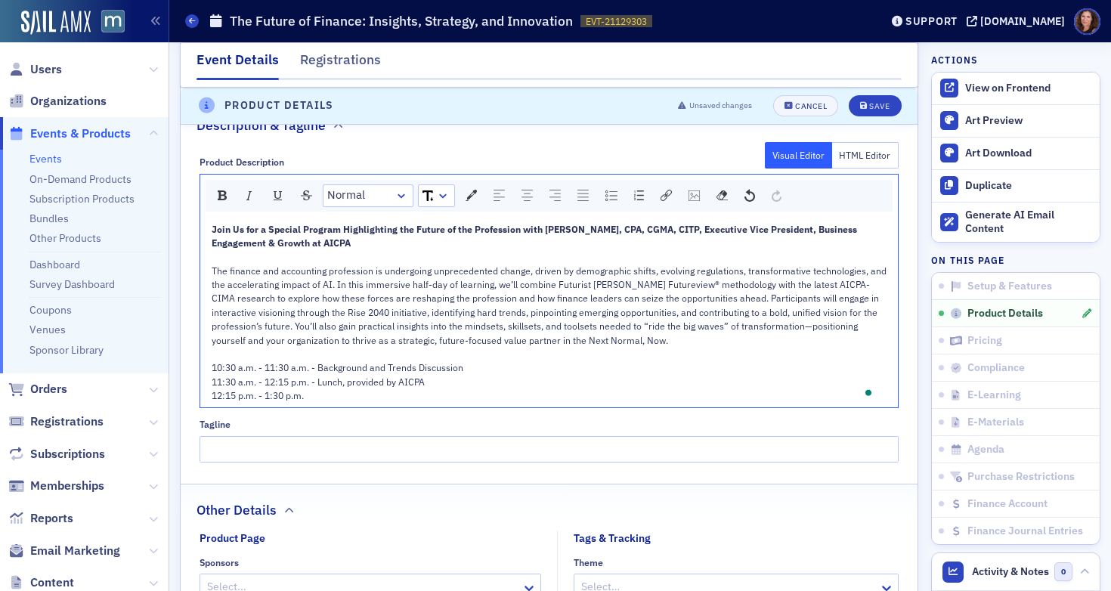
click at [308, 397] on div "12:15 p.m. - 1:30 p.m." at bounding box center [550, 395] width 676 height 14
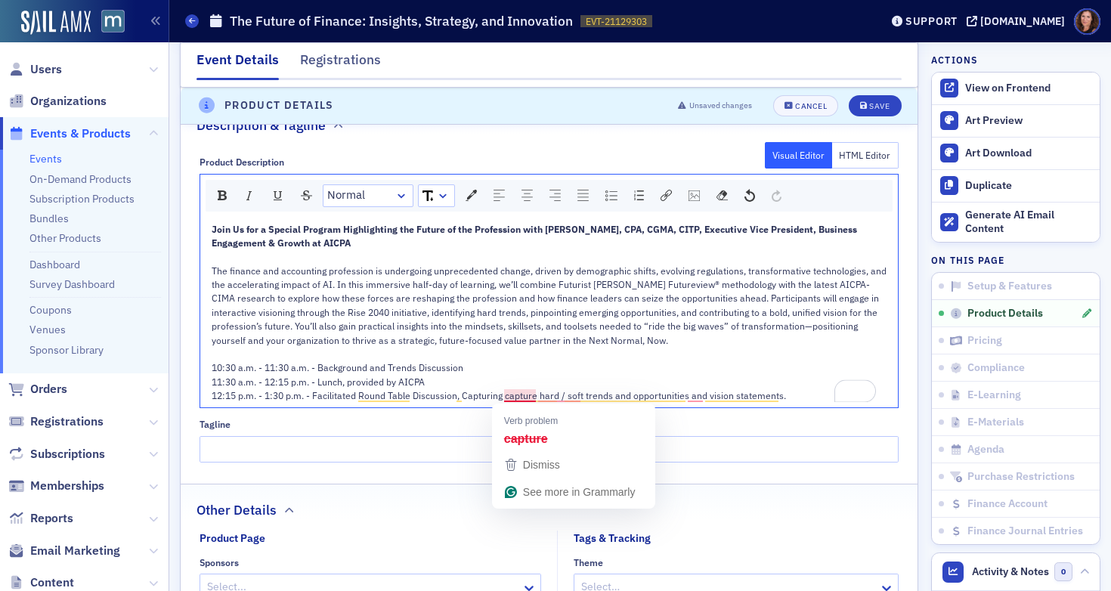
click at [524, 397] on span "12:15 p.m. - 1:30 p.m. - Facilitated Round Table Discussion, Capturing capture …" at bounding box center [499, 395] width 574 height 12
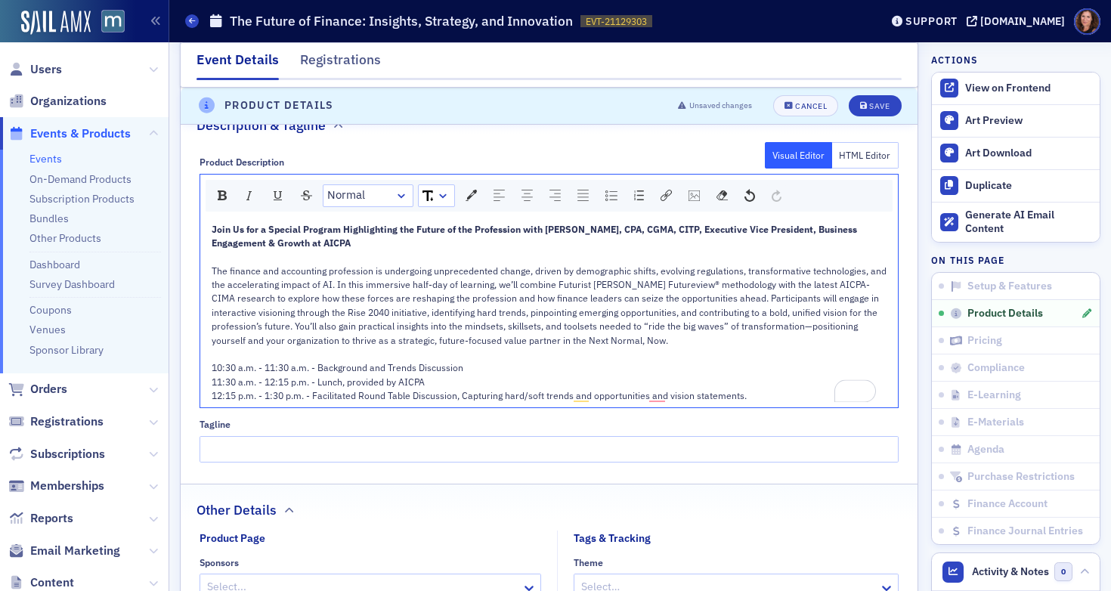
click at [509, 398] on span "12:15 p.m. - 1:30 p.m. - Facilitated Round Table Discussion, Capturing hard/sof…" at bounding box center [479, 395] width 535 height 12
click at [531, 399] on span "12:15 p.m. - 1:30 p.m. - Facilitated Round Table Discussion, Capturing Hard/sof…" at bounding box center [480, 395] width 536 height 12
click at [551, 396] on span "12:15 p.m. - 1:30 p.m. - Facilitated Round Table Discussion, Capturing Hard/Sof…" at bounding box center [480, 395] width 537 height 12
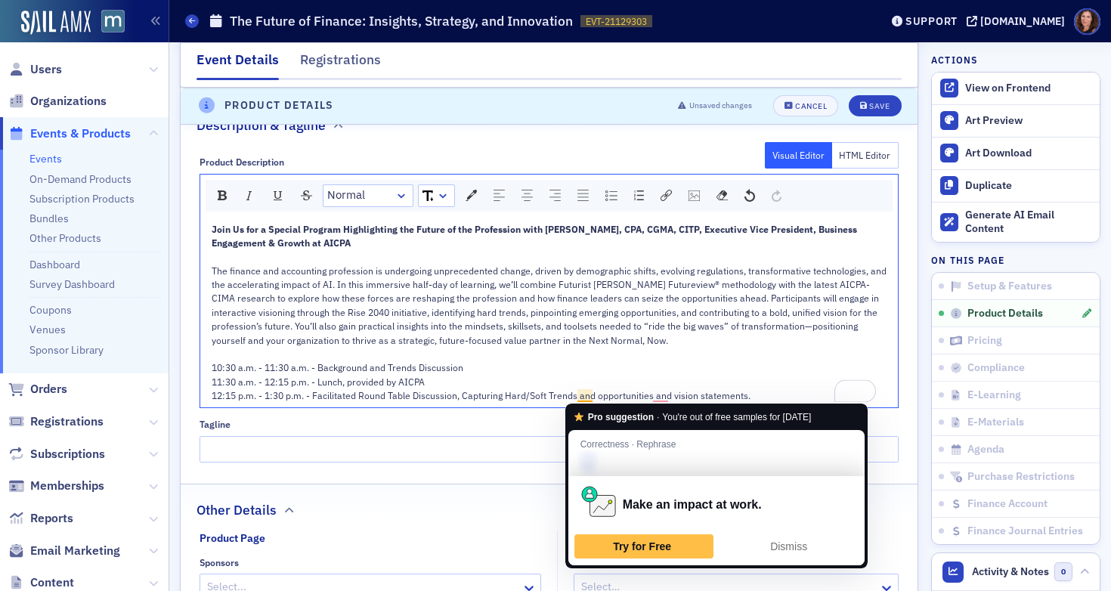
click at [578, 394] on span "12:15 p.m. - 1:30 p.m. - Facilitated Round Table Discussion, Capturing Hard/Sof…" at bounding box center [481, 395] width 539 height 12
click at [586, 394] on span "12:15 p.m. - 1:30 p.m. - Facilitated Round Table Discussion, Capturing Hard/Sof…" at bounding box center [481, 395] width 539 height 12
click at [570, 395] on span "12:15 p.m. - 1:30 p.m. - Facilitated Round Table Discussion, Capturing Hard/Sof…" at bounding box center [481, 395] width 539 height 12
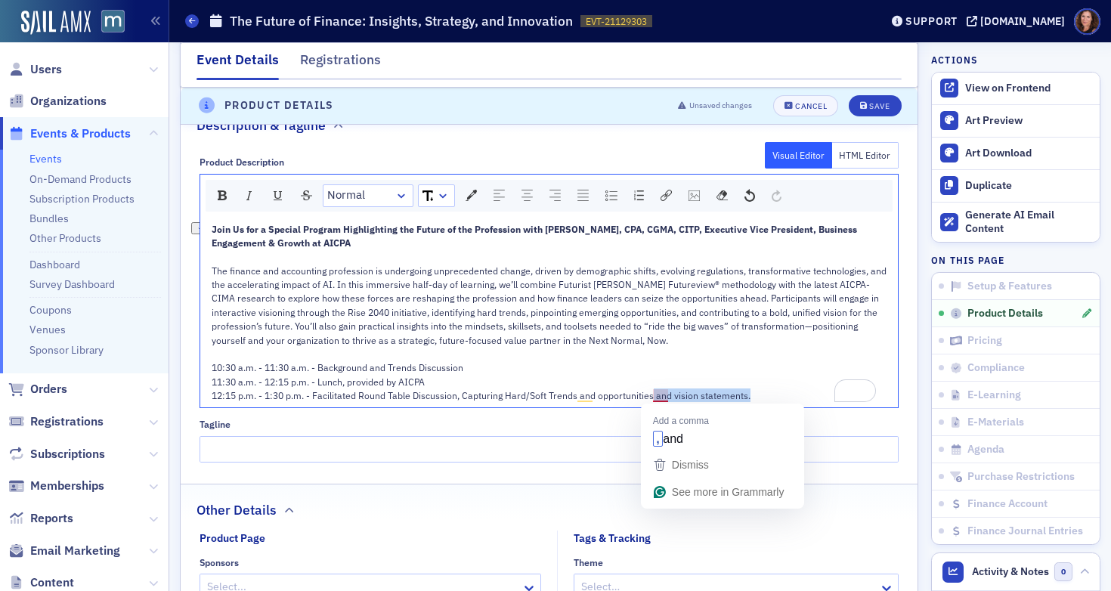
drag, startPoint x: 762, startPoint y: 391, endPoint x: 651, endPoint y: 400, distance: 111.4
click at [651, 400] on div "12:15 p.m. - 1:30 p.m. - Facilitated Round Table Discussion, Capturing Hard/Sof…" at bounding box center [550, 395] width 676 height 14
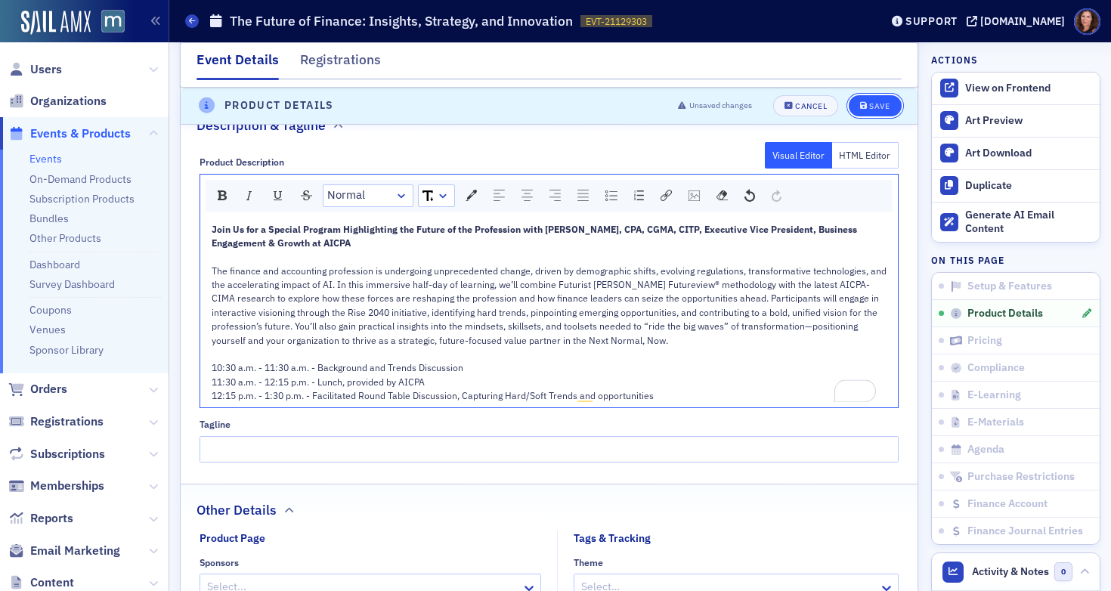
click at [869, 106] on div "Save" at bounding box center [879, 106] width 20 height 8
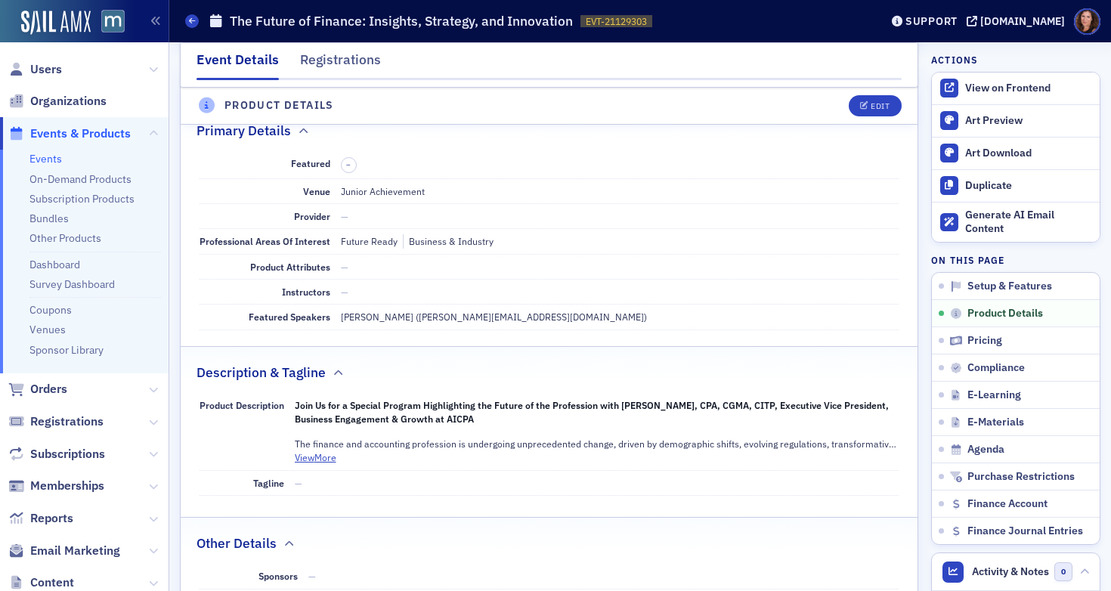
scroll to position [365, 0]
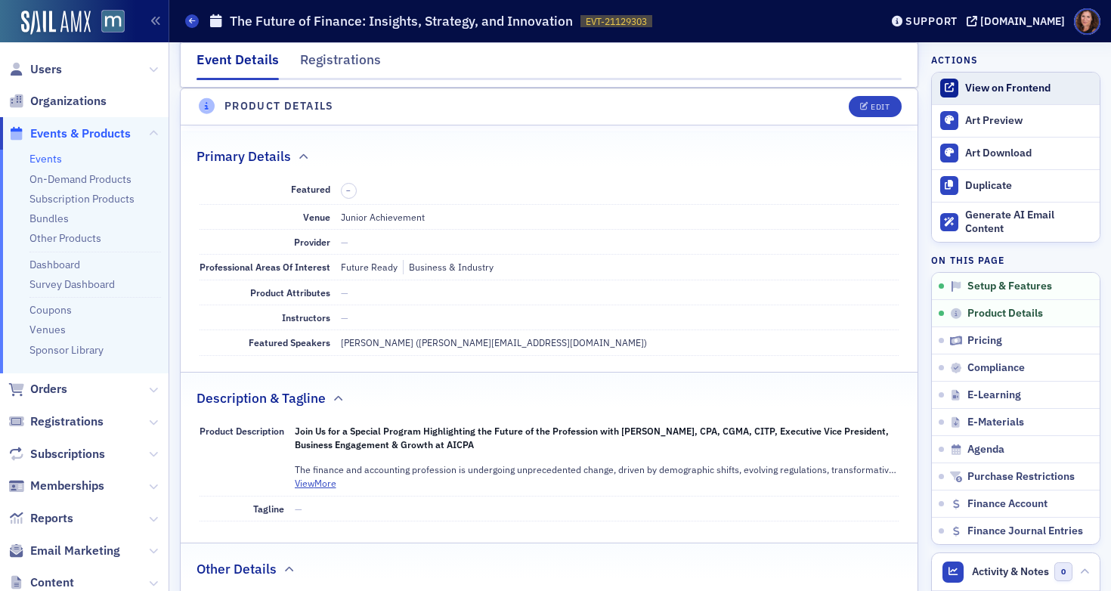
click at [973, 91] on div "View on Frontend" at bounding box center [1028, 89] width 127 height 14
